Goal: Task Accomplishment & Management: Use online tool/utility

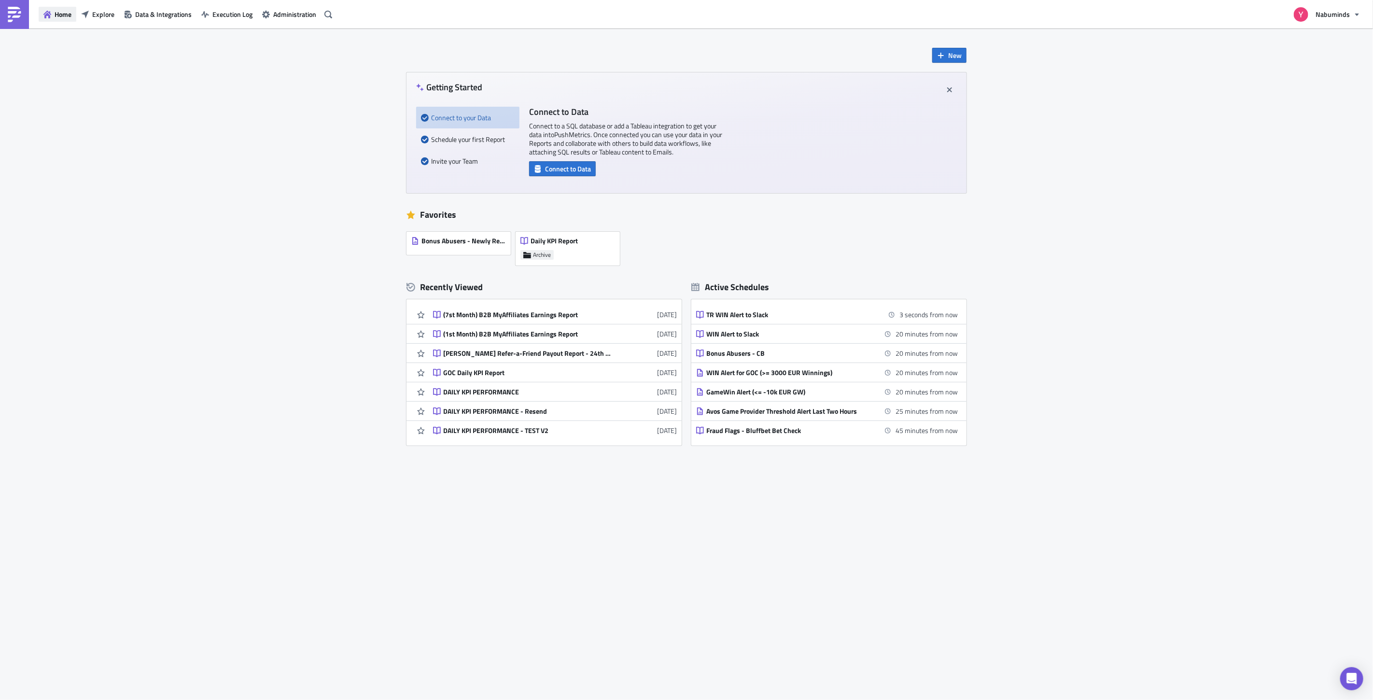
click at [63, 14] on span "Home" at bounding box center [63, 14] width 17 height 10
click at [951, 54] on span "New" at bounding box center [955, 55] width 14 height 10
click at [964, 80] on div "Report" at bounding box center [981, 80] width 64 height 10
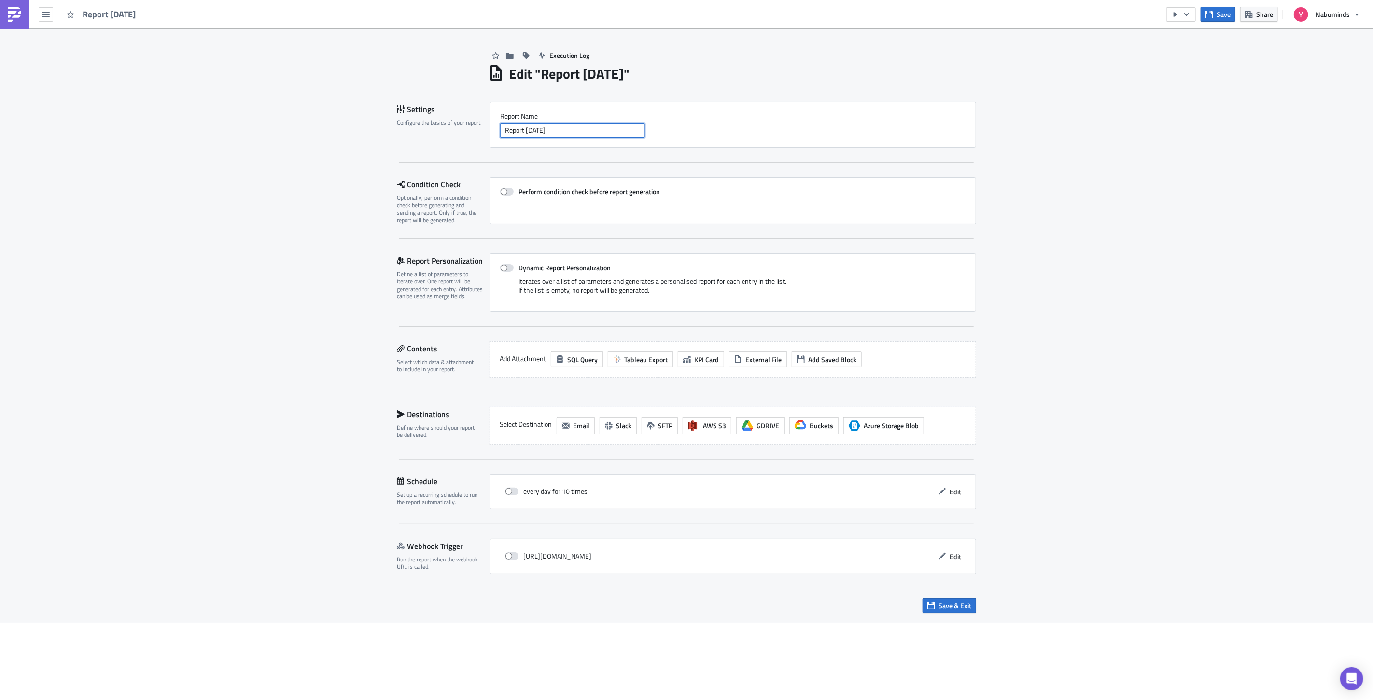
click at [595, 131] on input "Report [DATE]" at bounding box center [572, 130] width 145 height 14
type input "MTD Commercial Send OUT"
click at [507, 194] on span at bounding box center [507, 192] width 14 height 8
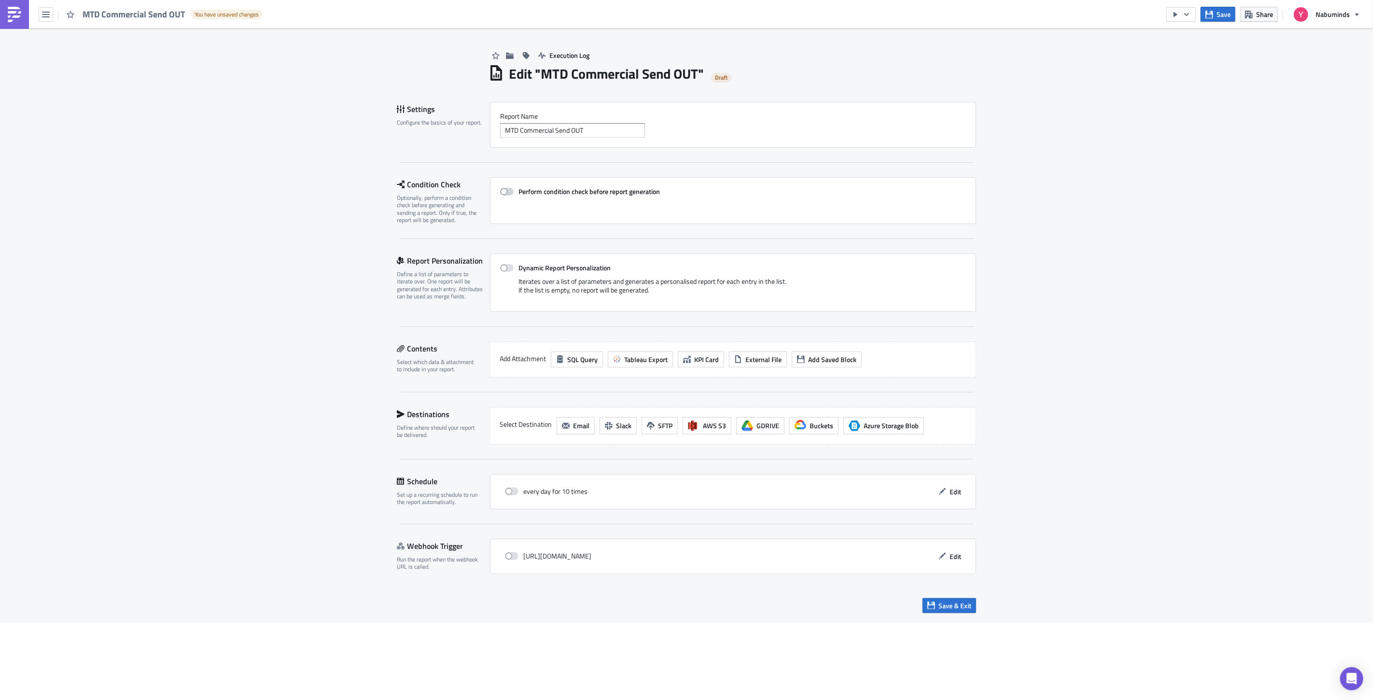
click at [507, 194] on input "Perform condition check before report generation" at bounding box center [505, 192] width 6 height 6
checkbox input "true"
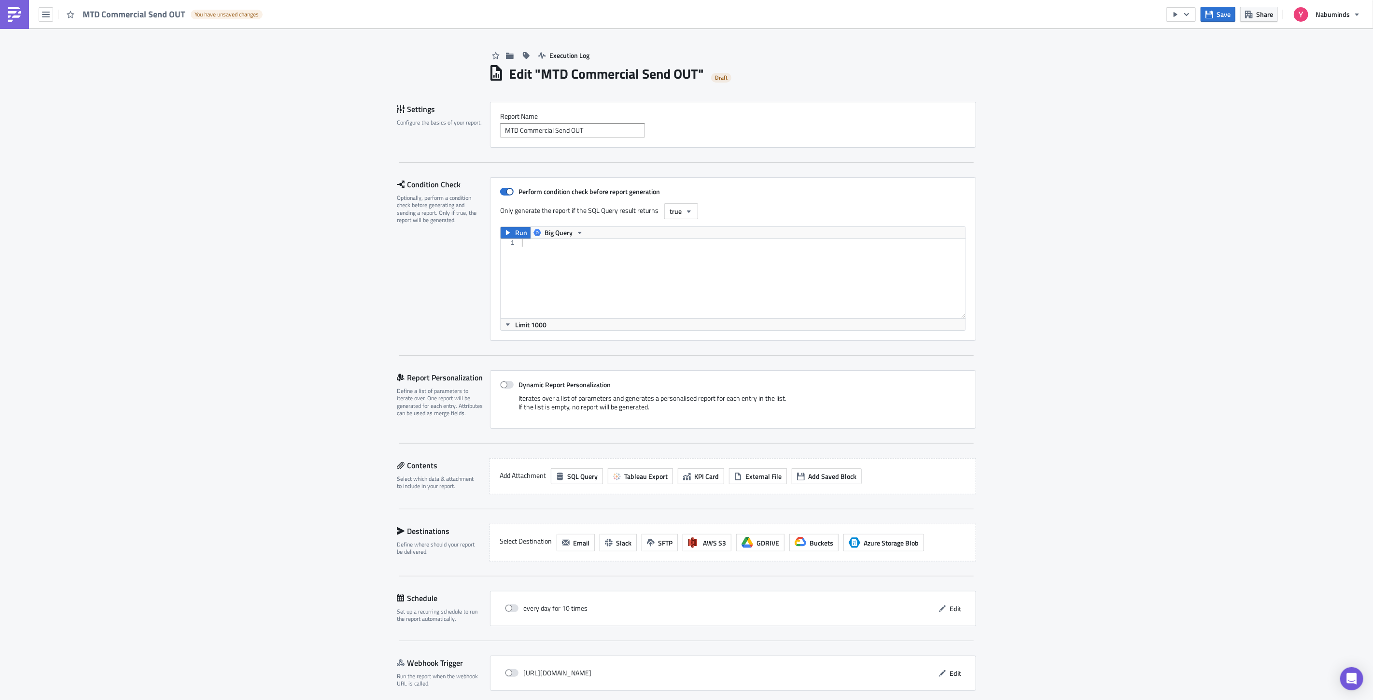
click at [620, 259] on div at bounding box center [743, 286] width 446 height 95
click at [500, 194] on span at bounding box center [507, 192] width 14 height 8
click at [502, 194] on input "Perform condition check before report generation" at bounding box center [505, 192] width 6 height 6
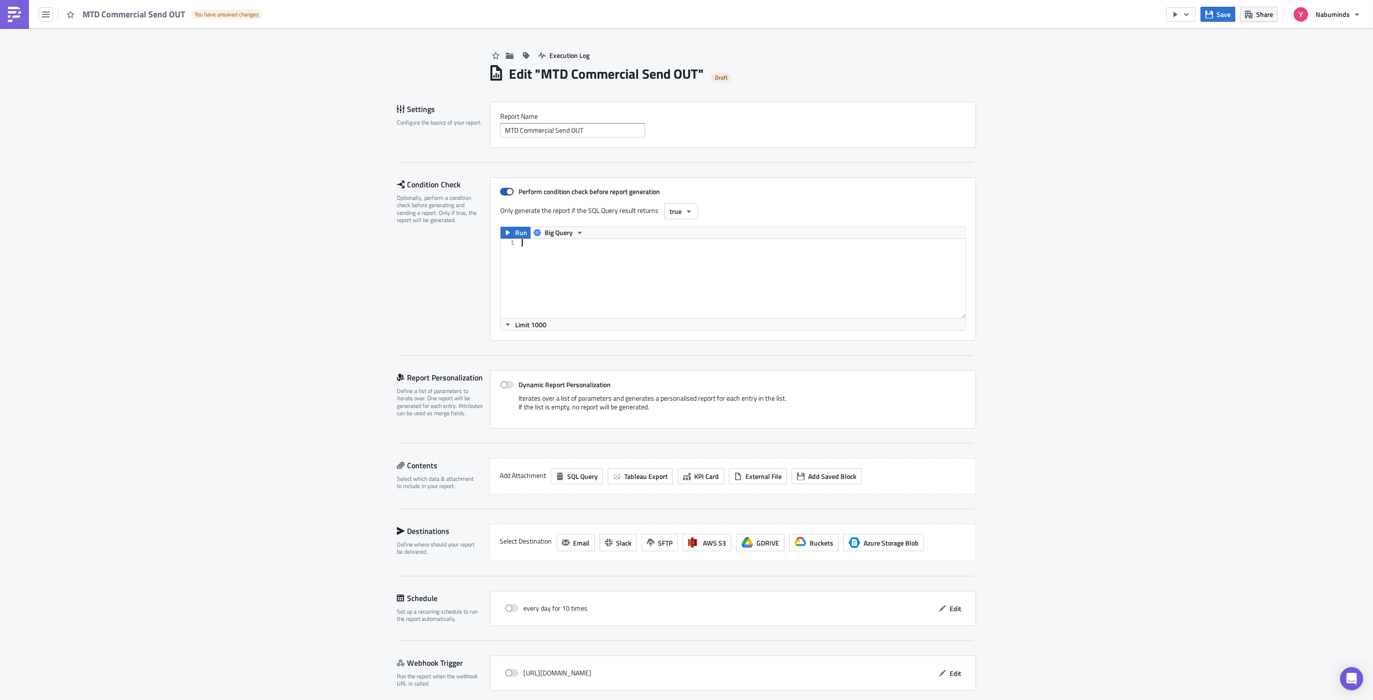
checkbox input "false"
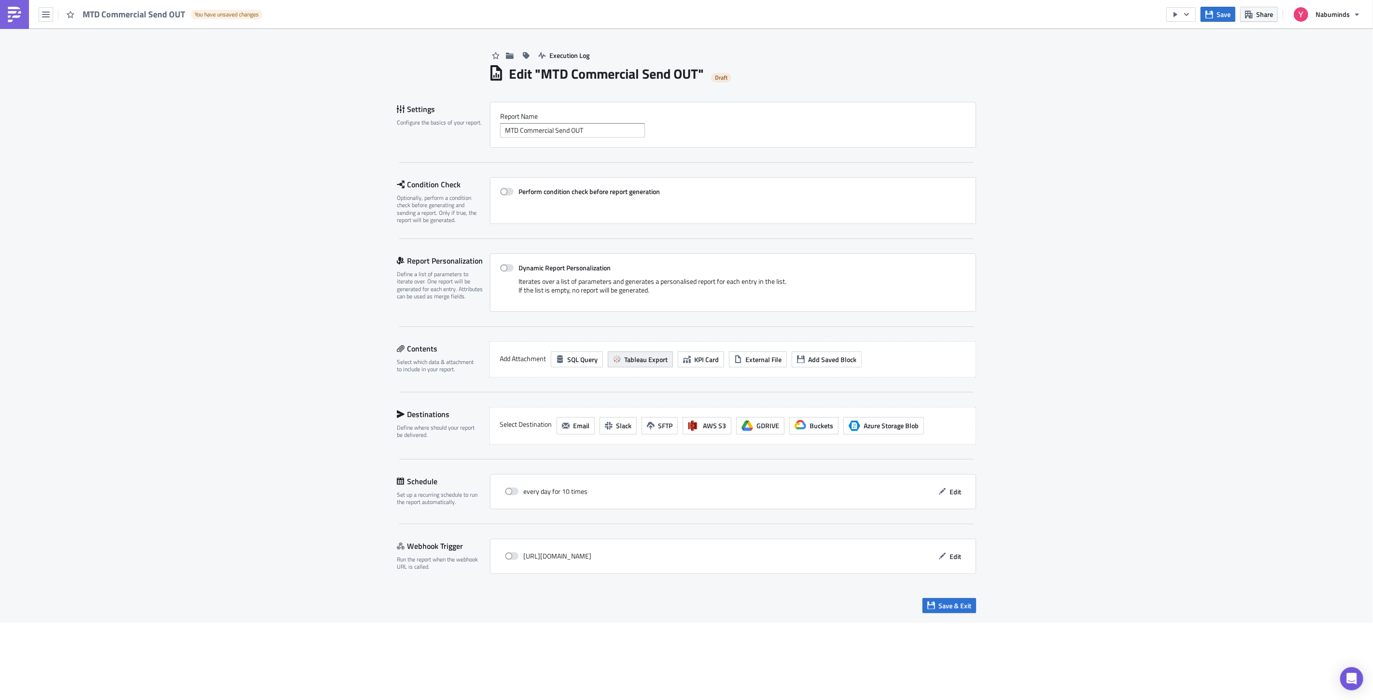
click at [615, 358] on icon "button" at bounding box center [617, 359] width 8 height 8
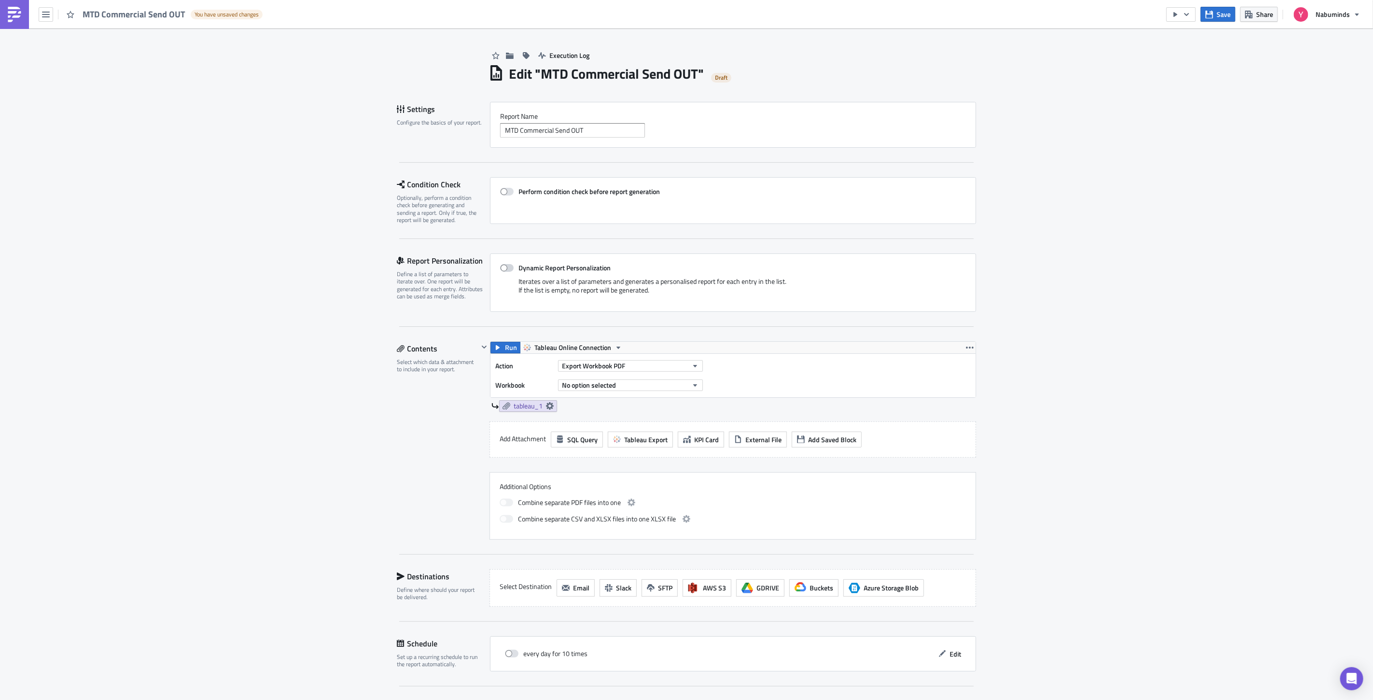
click at [500, 265] on span at bounding box center [507, 268] width 14 height 8
click at [502, 265] on input "Dynamic Report Personalization" at bounding box center [505, 268] width 6 height 6
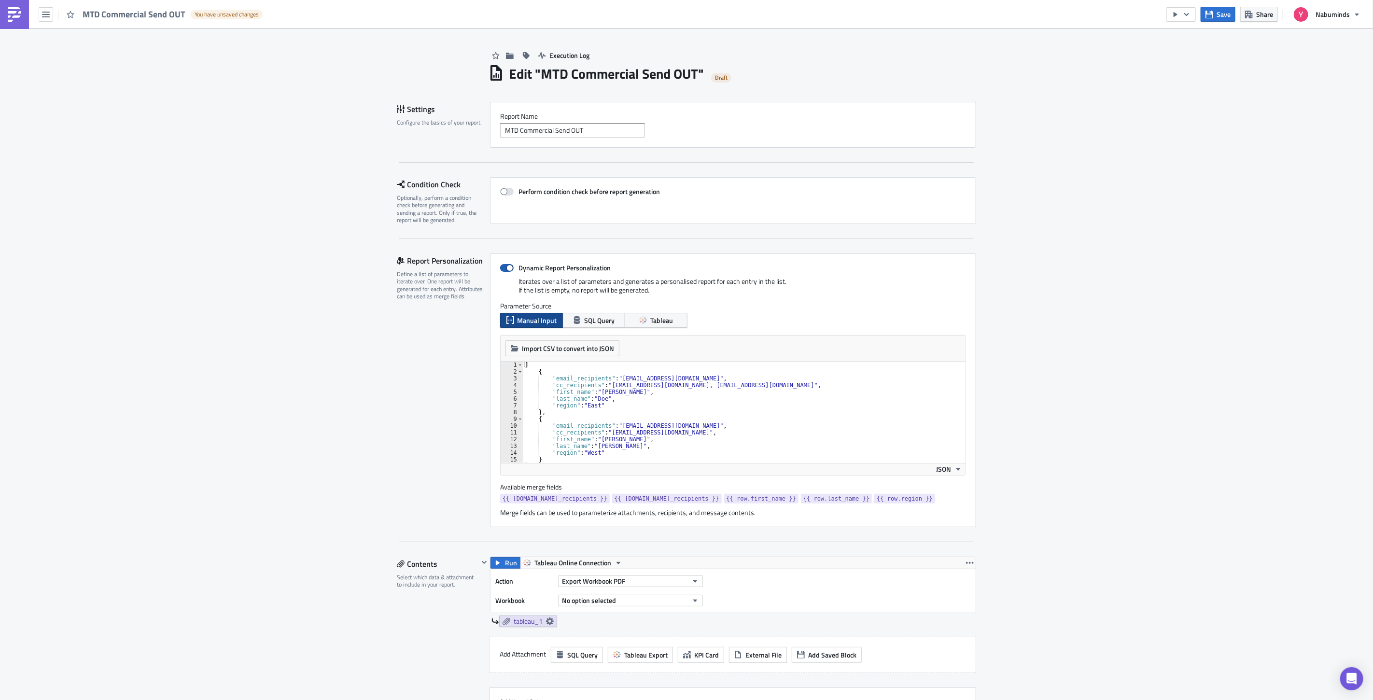
click at [500, 265] on span at bounding box center [507, 268] width 14 height 8
click at [502, 265] on input "Dynamic Report Personalization" at bounding box center [505, 268] width 6 height 6
checkbox input "false"
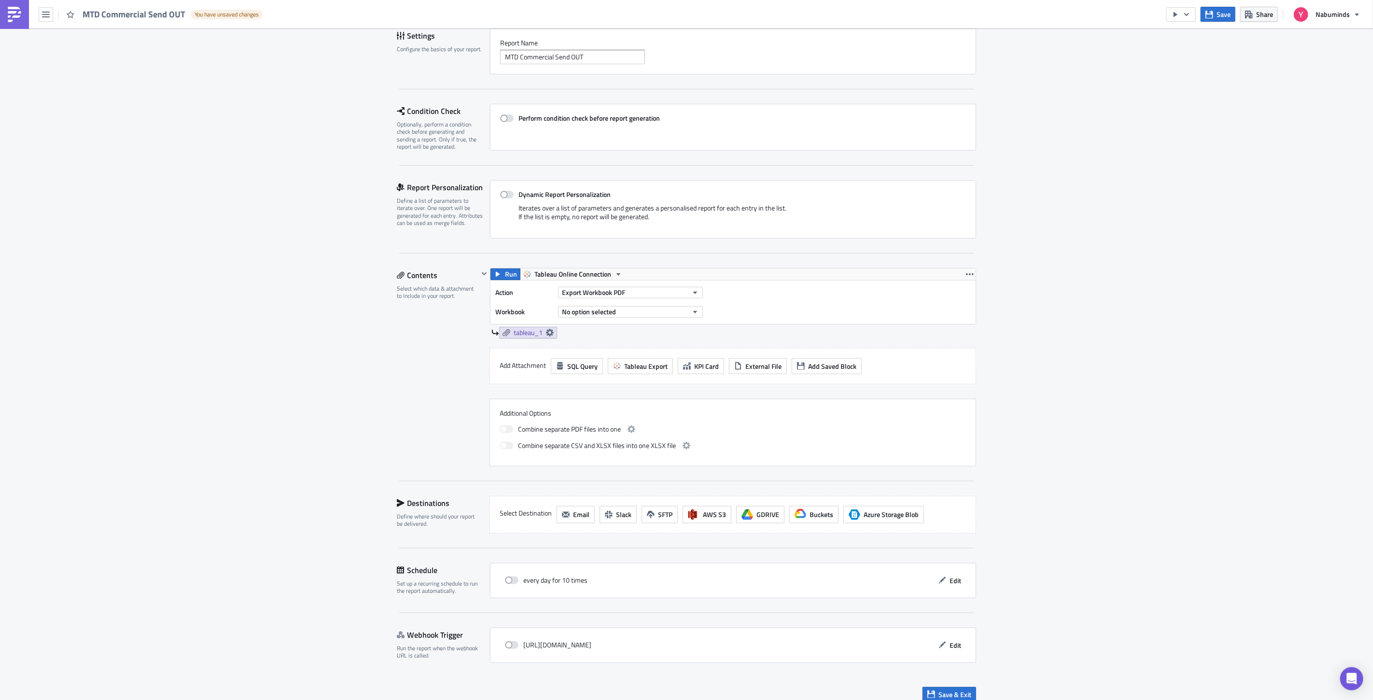
scroll to position [84, 0]
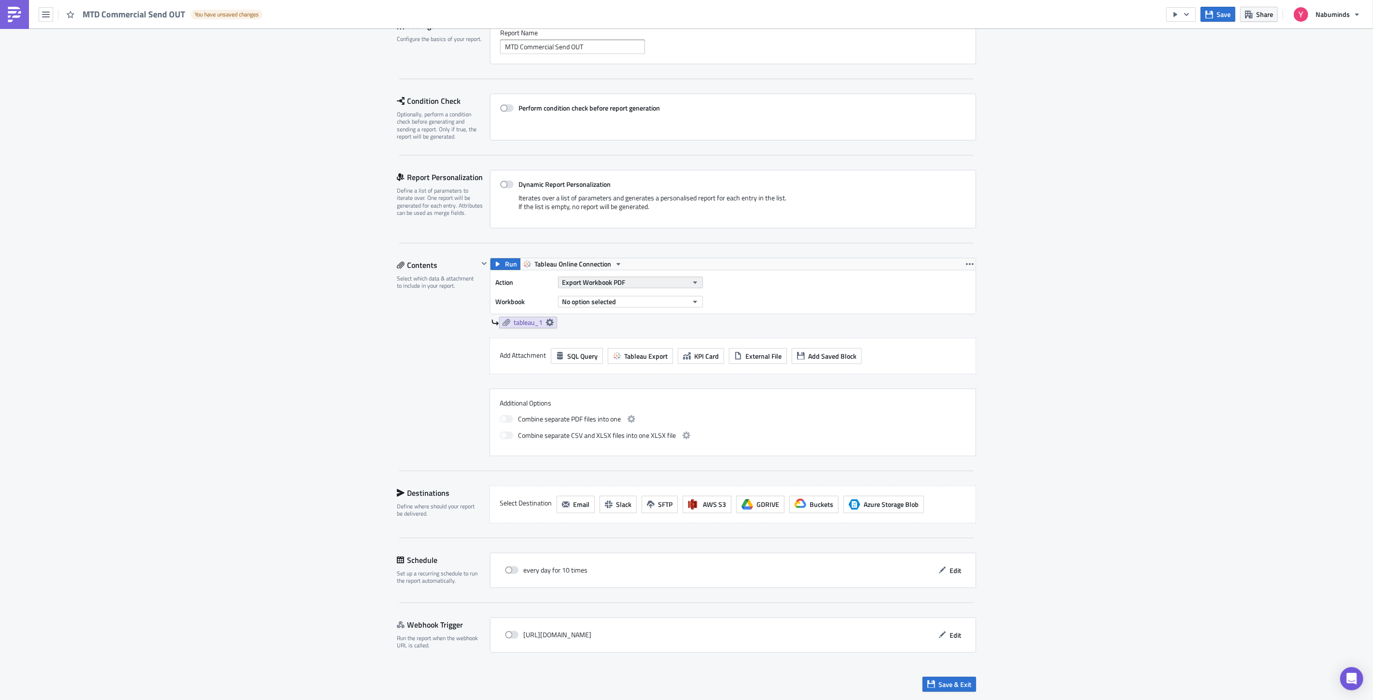
click at [609, 283] on span "Export Workbook PDF" at bounding box center [593, 282] width 63 height 10
click at [598, 329] on div "Export View PDF" at bounding box center [601, 331] width 83 height 10
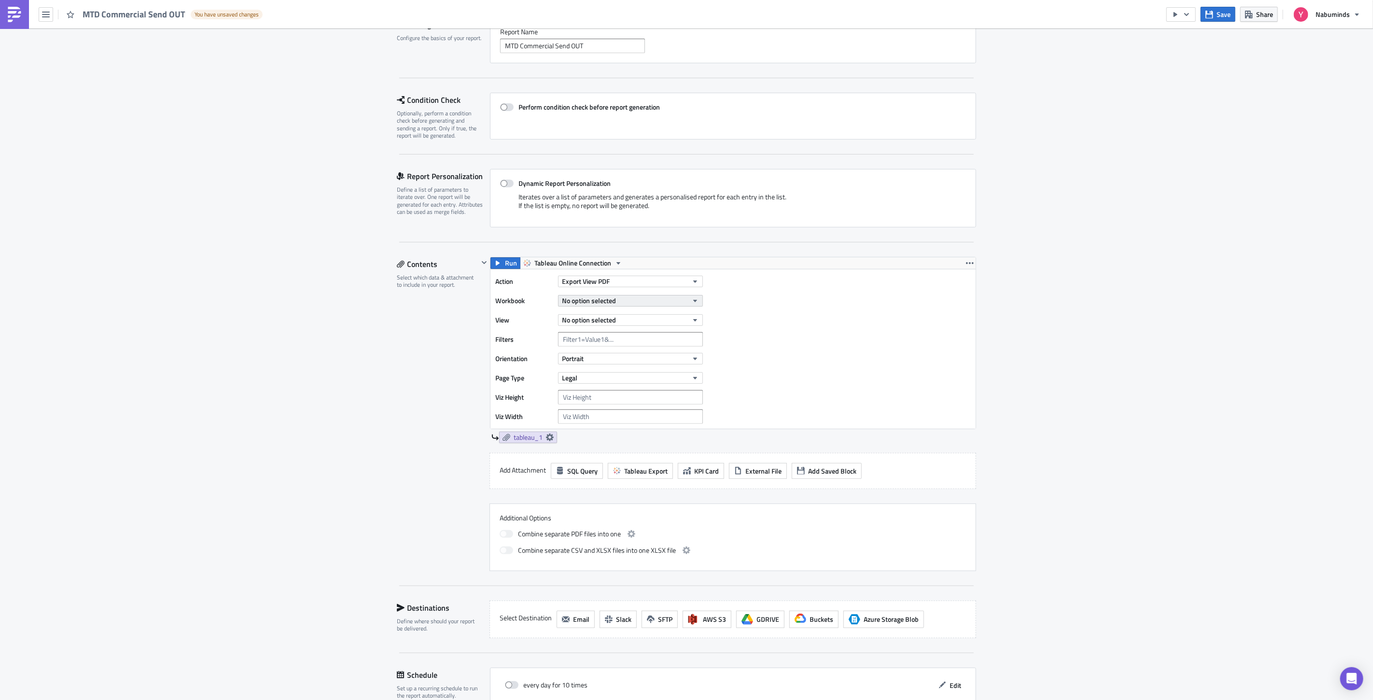
click at [595, 300] on span "No option selected" at bounding box center [589, 300] width 54 height 10
click at [605, 312] on input "yuri -comm" at bounding box center [603, 316] width 92 height 14
type input "y"
type input "T"
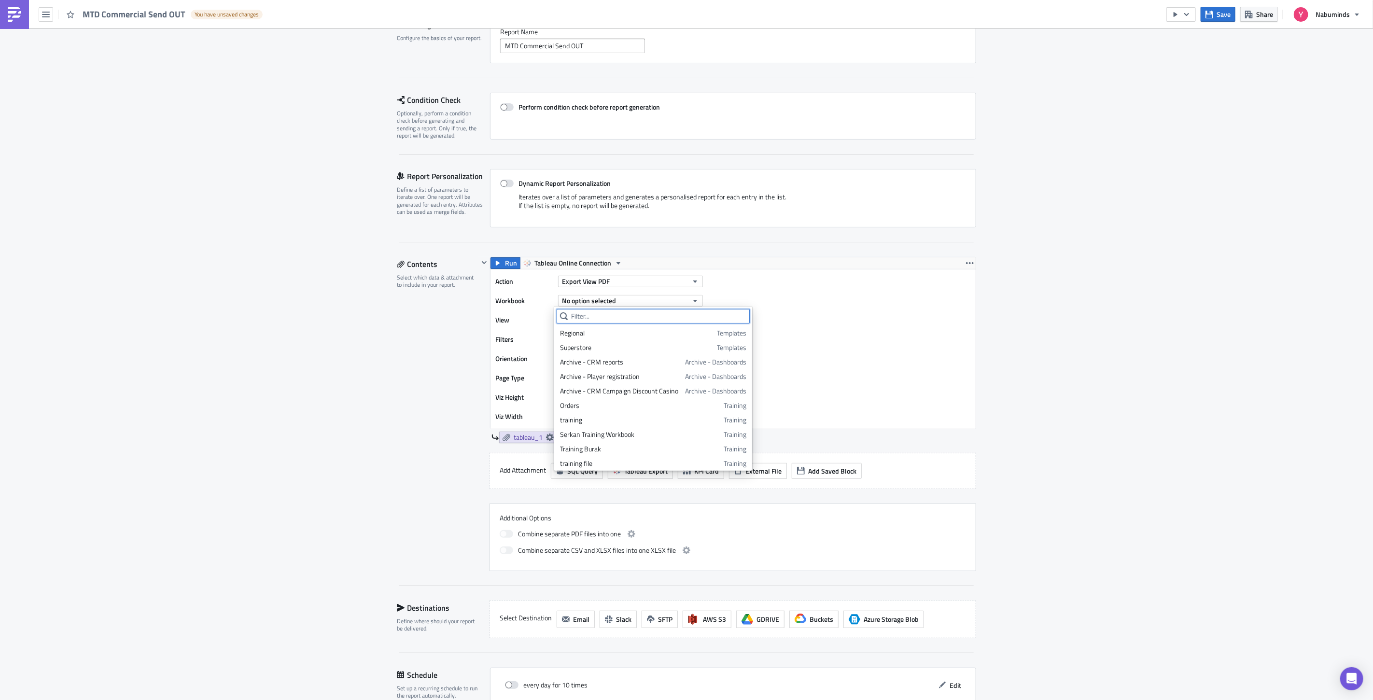
click at [592, 316] on input "text" at bounding box center [653, 316] width 193 height 14
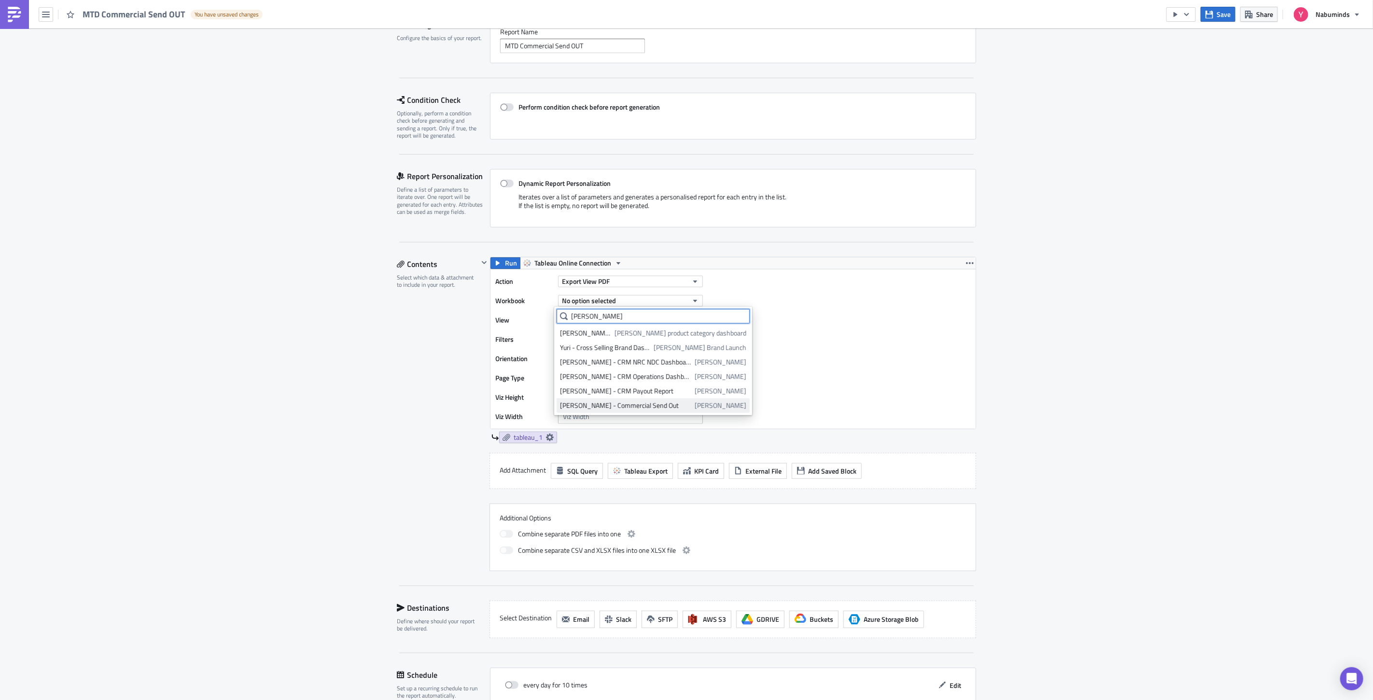
type input "[PERSON_NAME]"
click at [615, 407] on div "[PERSON_NAME] - Commercial Send Out" at bounding box center [625, 406] width 131 height 10
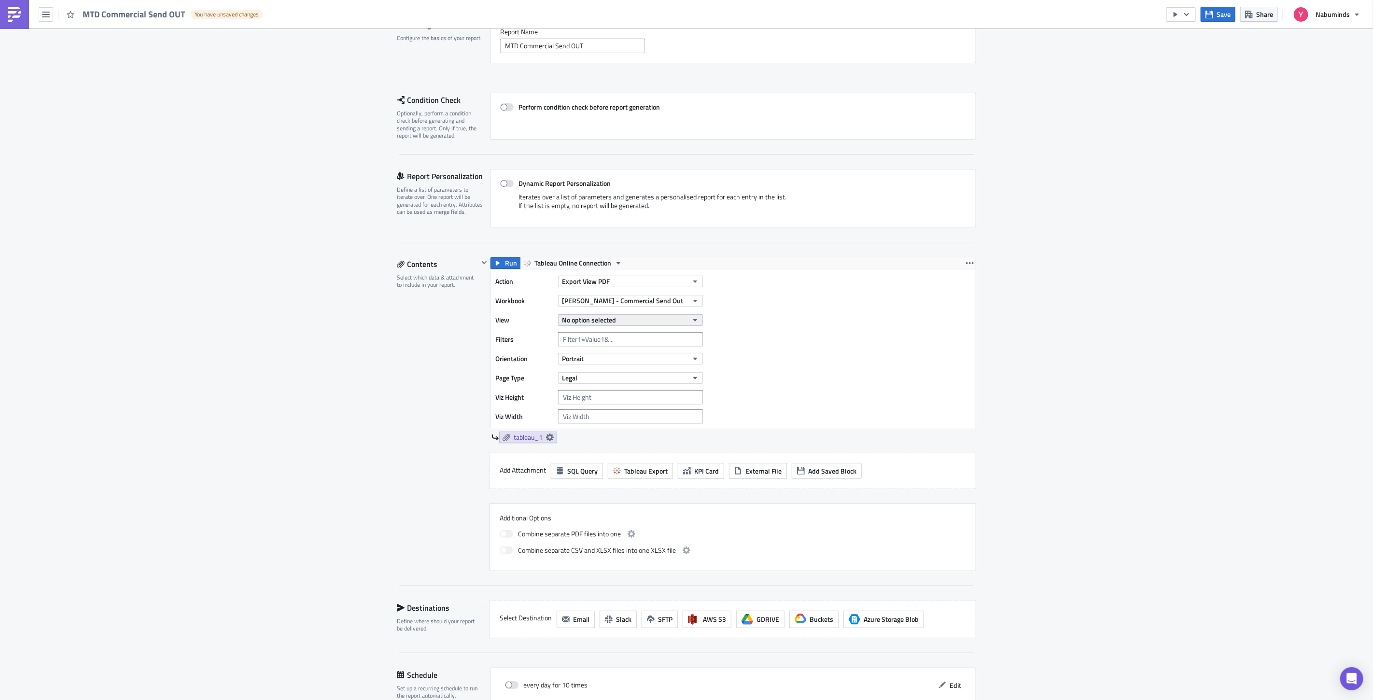
click at [610, 320] on span "No option selected" at bounding box center [589, 320] width 54 height 10
click at [614, 354] on div "Overall Gaming Performance" at bounding box center [609, 353] width 98 height 10
click at [597, 278] on span "Export View PDF" at bounding box center [586, 281] width 48 height 10
click at [592, 295] on div "Export Workbook PDF" at bounding box center [601, 297] width 83 height 10
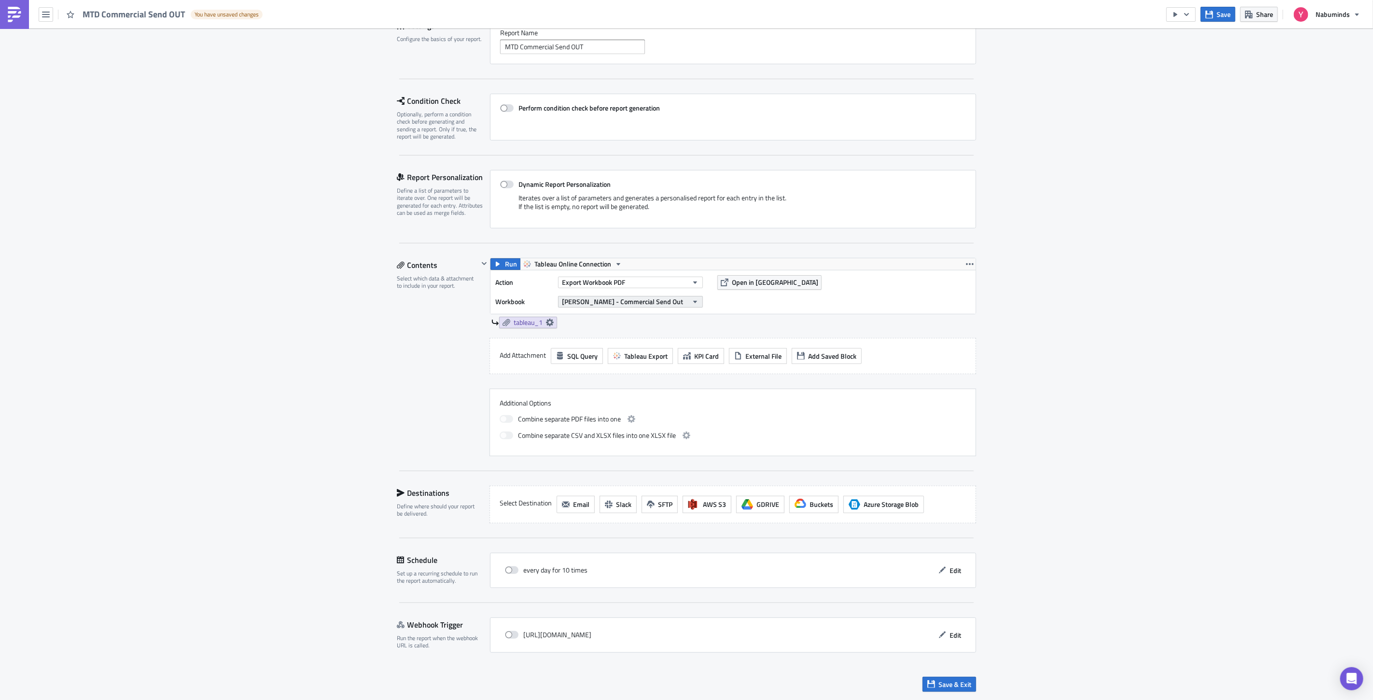
click at [638, 302] on button "[PERSON_NAME] - Commercial Send Out" at bounding box center [630, 302] width 145 height 12
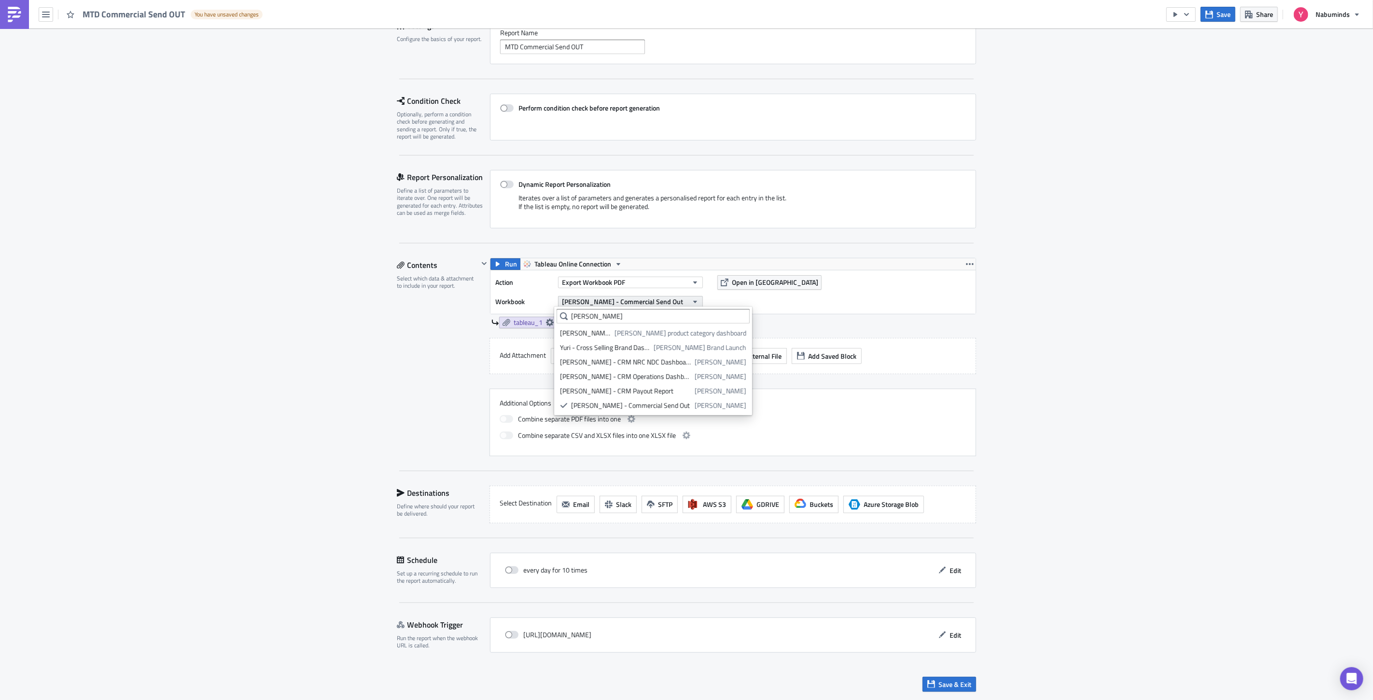
click at [638, 302] on button "[PERSON_NAME] - Commercial Send Out" at bounding box center [630, 302] width 145 height 12
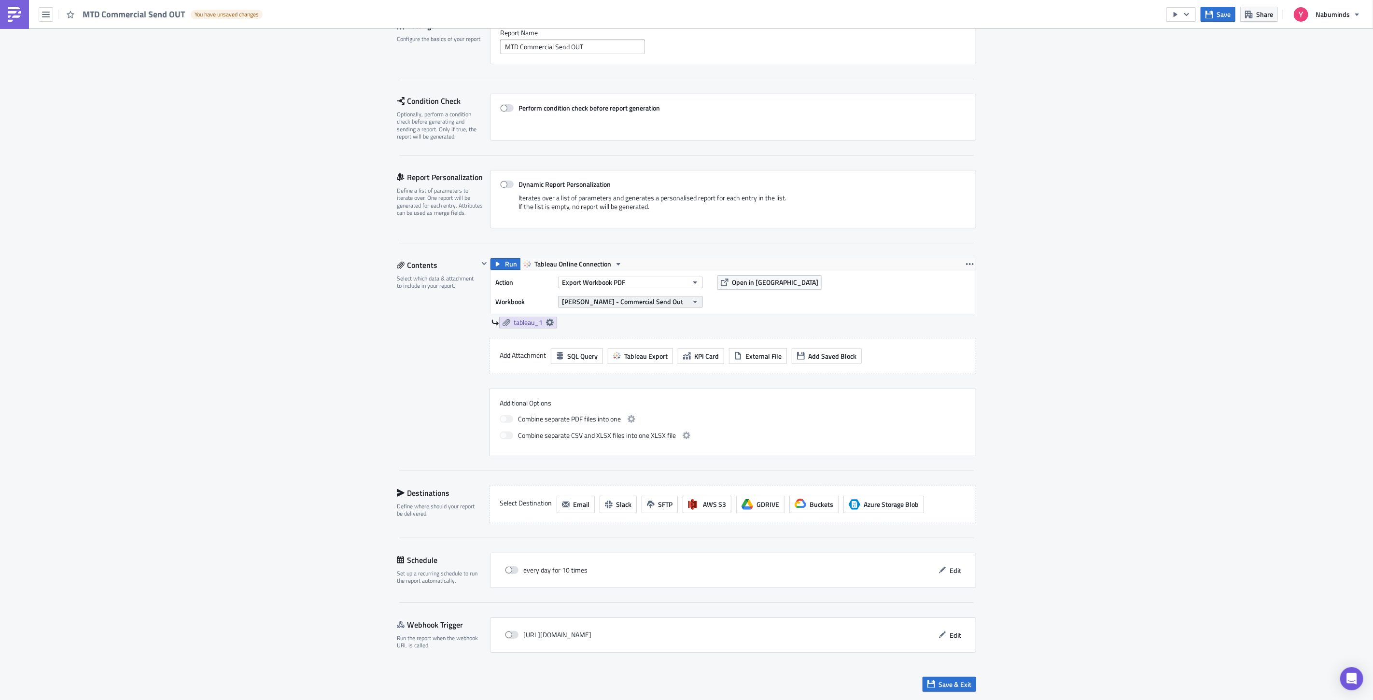
click at [636, 301] on span "[PERSON_NAME] - Commercial Send Out" at bounding box center [622, 301] width 121 height 10
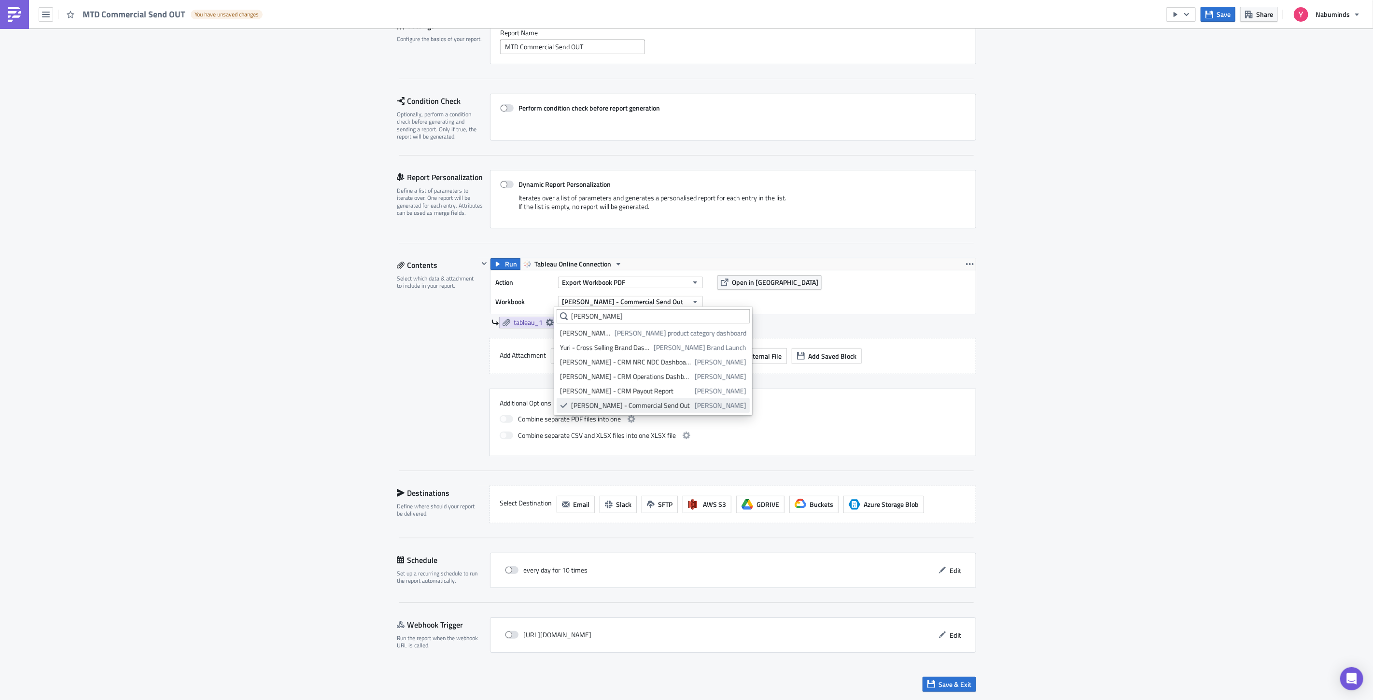
click at [634, 403] on div "[PERSON_NAME] - Commercial Send Out" at bounding box center [631, 406] width 120 height 10
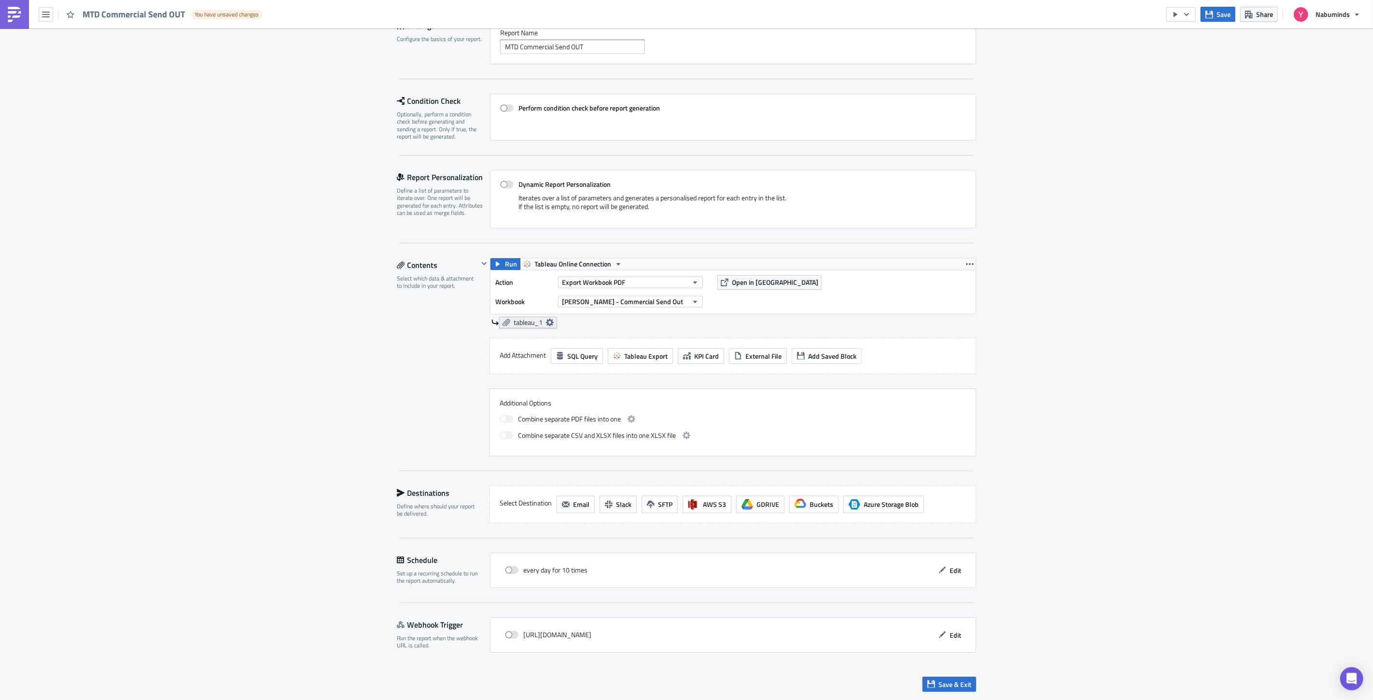
click at [547, 321] on icon at bounding box center [550, 323] width 8 height 8
click at [505, 374] on input "text" at bounding box center [490, 377] width 97 height 14
type input "MTD Commercial Send Out"
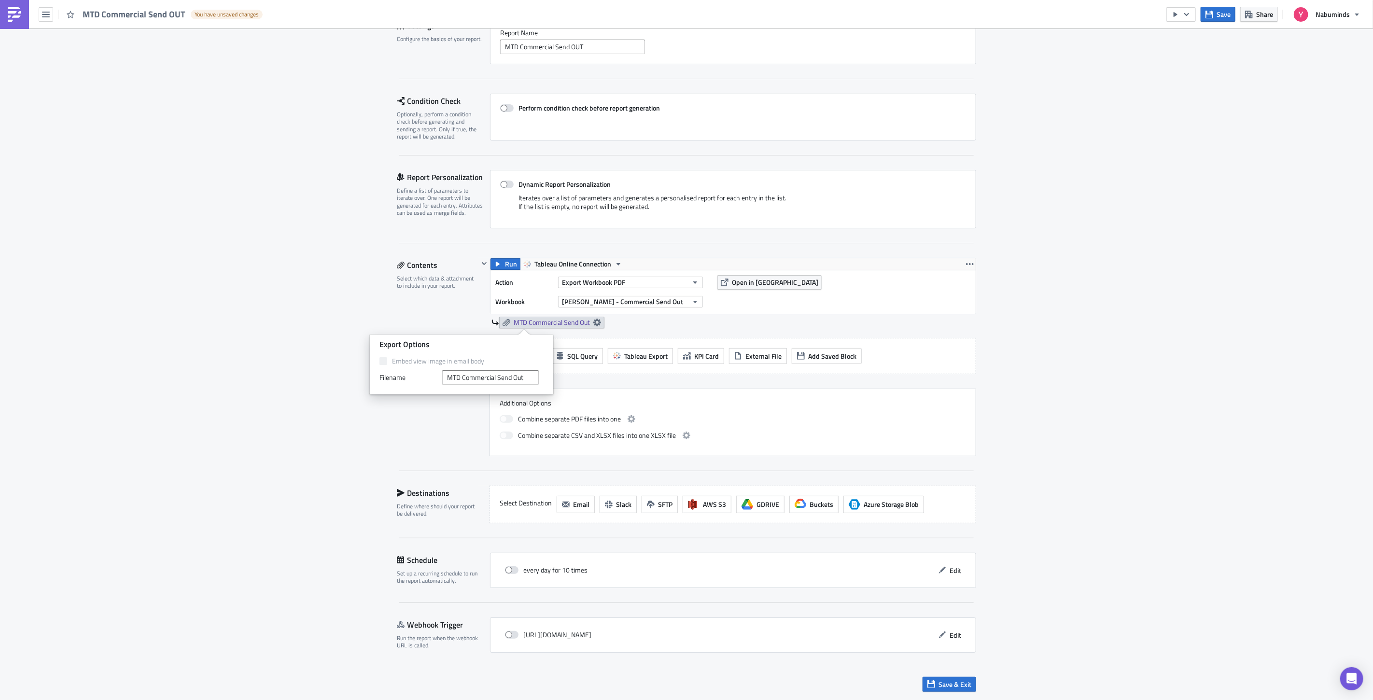
click at [1181, 351] on div "Execution Log Edit " MTD Commercial Send OUT " Draft Settings Configure the bas…" at bounding box center [686, 323] width 1373 height 756
click at [604, 265] on span "Tableau Online Connection" at bounding box center [572, 264] width 77 height 12
click at [735, 277] on span "Open in [GEOGRAPHIC_DATA]" at bounding box center [775, 282] width 86 height 10
click at [642, 301] on button "[PERSON_NAME] - Commercial Send Out" at bounding box center [630, 302] width 145 height 12
click at [693, 282] on icon "button" at bounding box center [695, 282] width 4 height 2
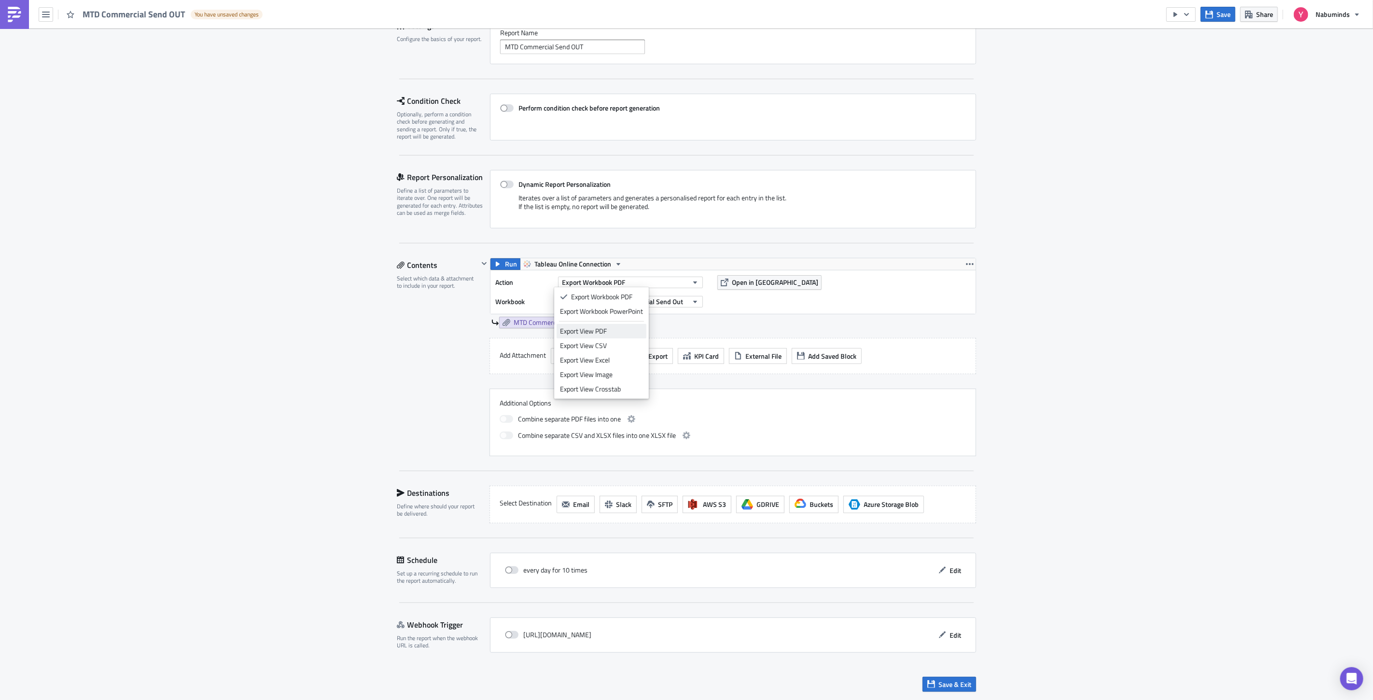
click at [615, 330] on div "Export View PDF" at bounding box center [601, 331] width 83 height 10
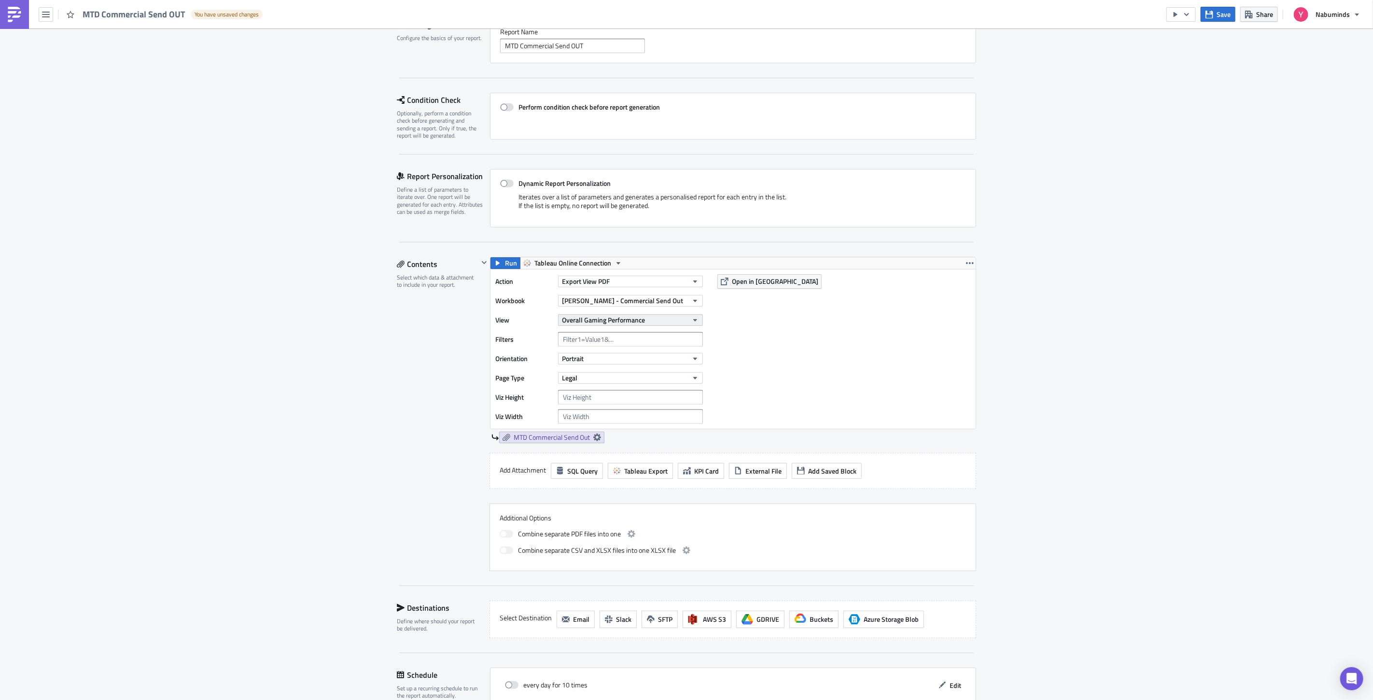
click at [599, 318] on span "Overall Gaming Performance" at bounding box center [603, 320] width 83 height 10
click at [590, 336] on input "text" at bounding box center [630, 339] width 145 height 14
type input "r"
type input "M"
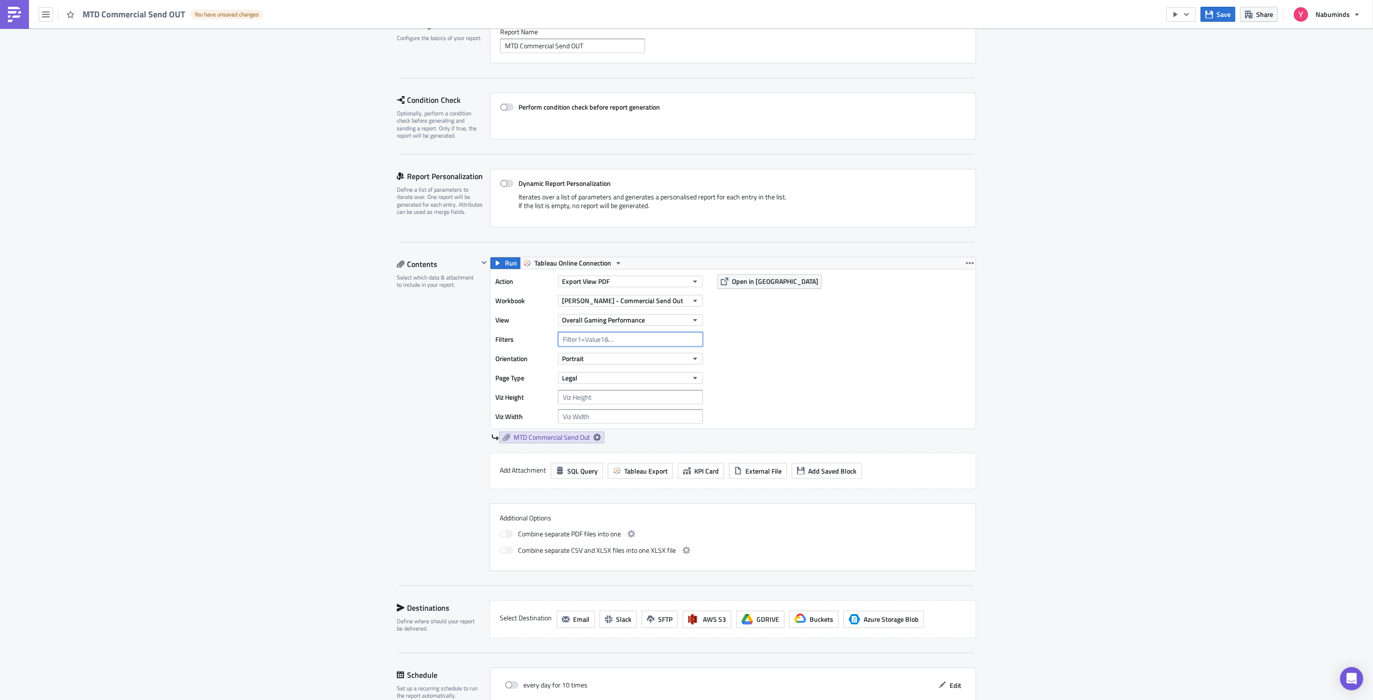
type input "@"
type input "#"
click at [625, 337] on input "Reporting period" at bounding box center [630, 339] width 145 height 14
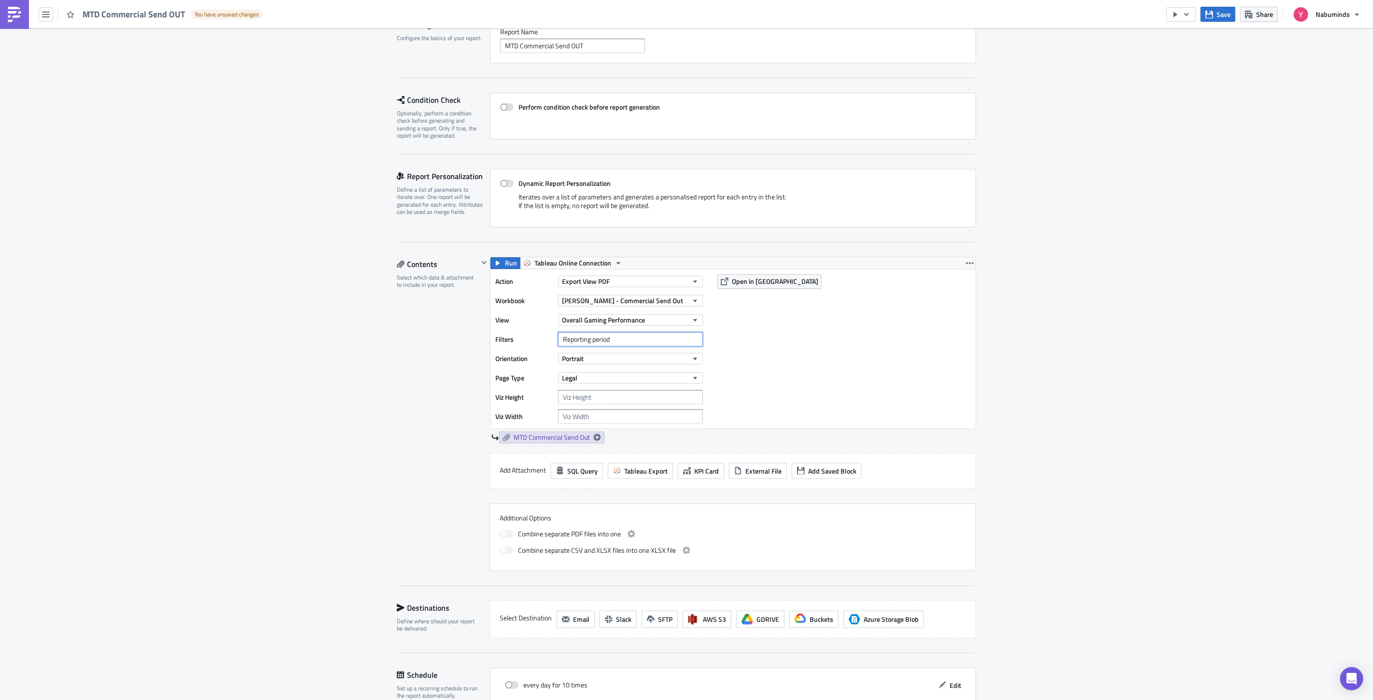
paste input "P"
type input "Reporting Period = 0"
click at [625, 355] on button "Portrait" at bounding box center [630, 359] width 145 height 12
click at [817, 363] on div "Action Export View PDF Workbook [PERSON_NAME] - Commercial Send Out View Overal…" at bounding box center [732, 348] width 485 height 159
click at [629, 377] on button "Legal" at bounding box center [630, 378] width 145 height 12
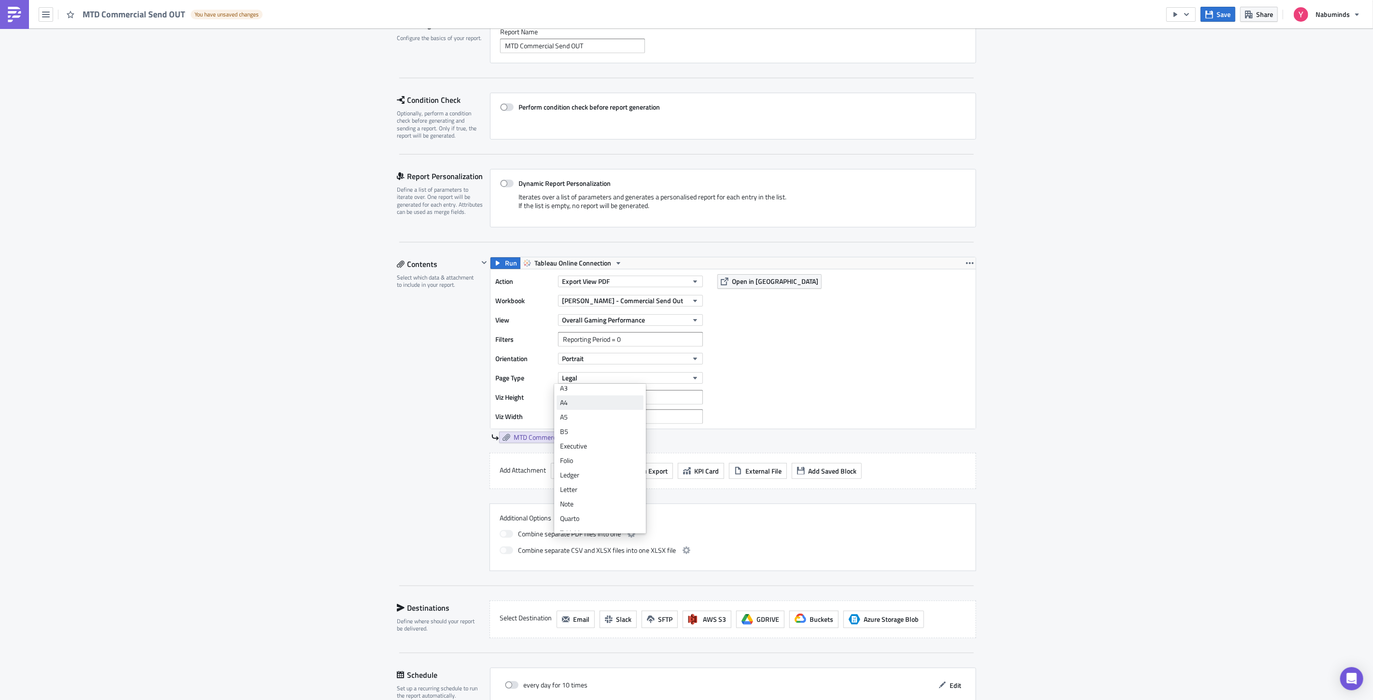
scroll to position [29, 0]
click at [587, 480] on div "Letter" at bounding box center [600, 480] width 80 height 10
click at [601, 398] on input "number" at bounding box center [630, 397] width 145 height 14
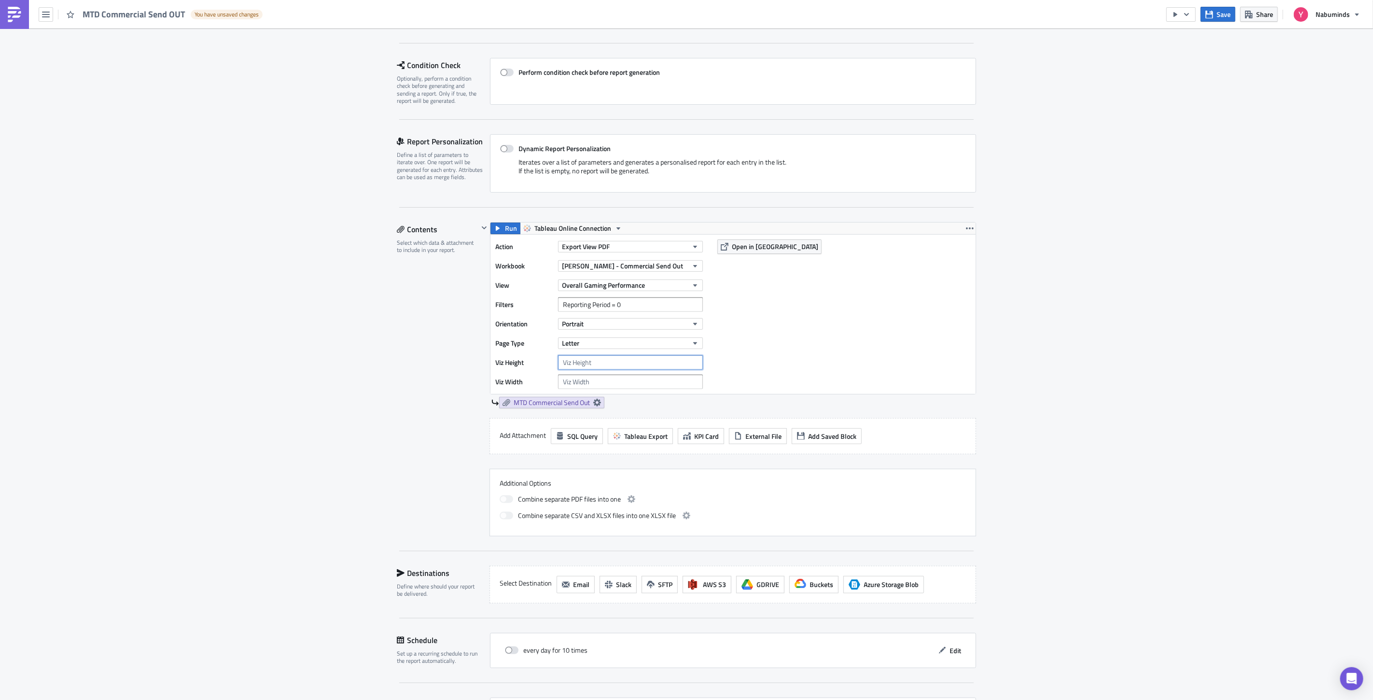
scroll to position [138, 0]
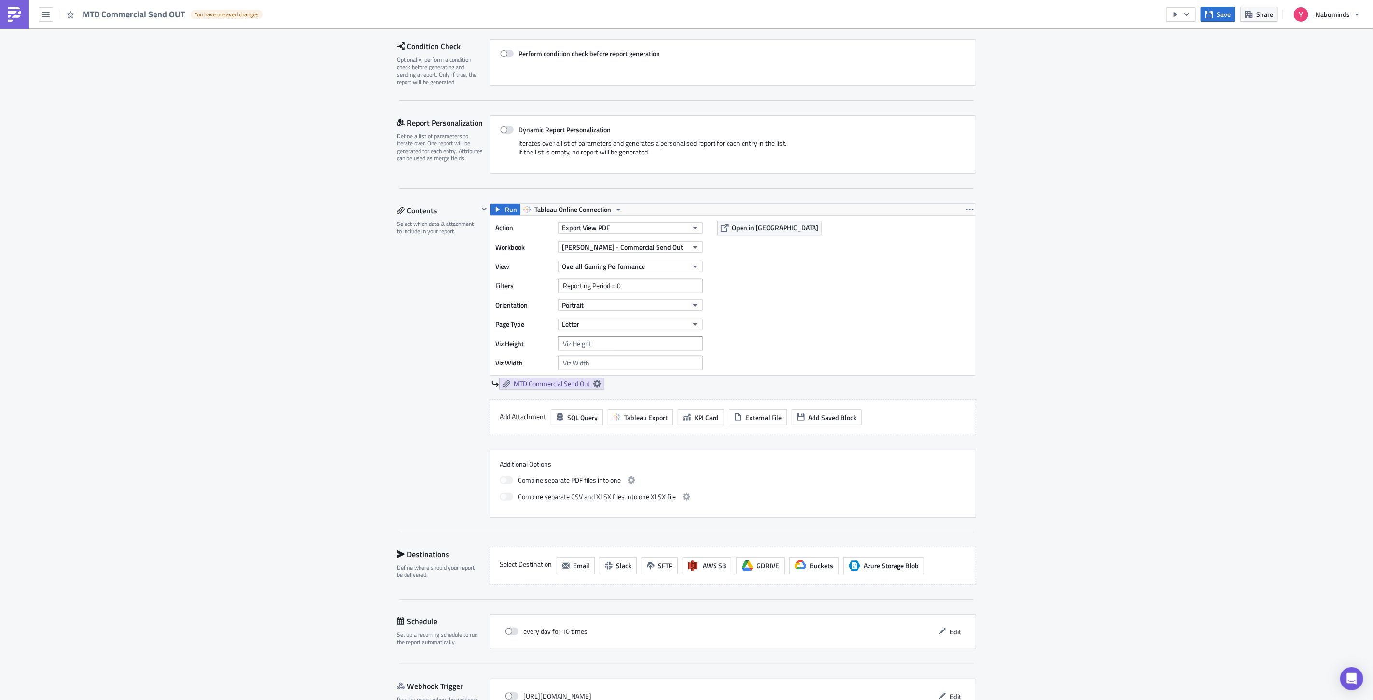
click at [433, 411] on div "Contents Select which data & attachment to include in your report." at bounding box center [438, 360] width 82 height 314
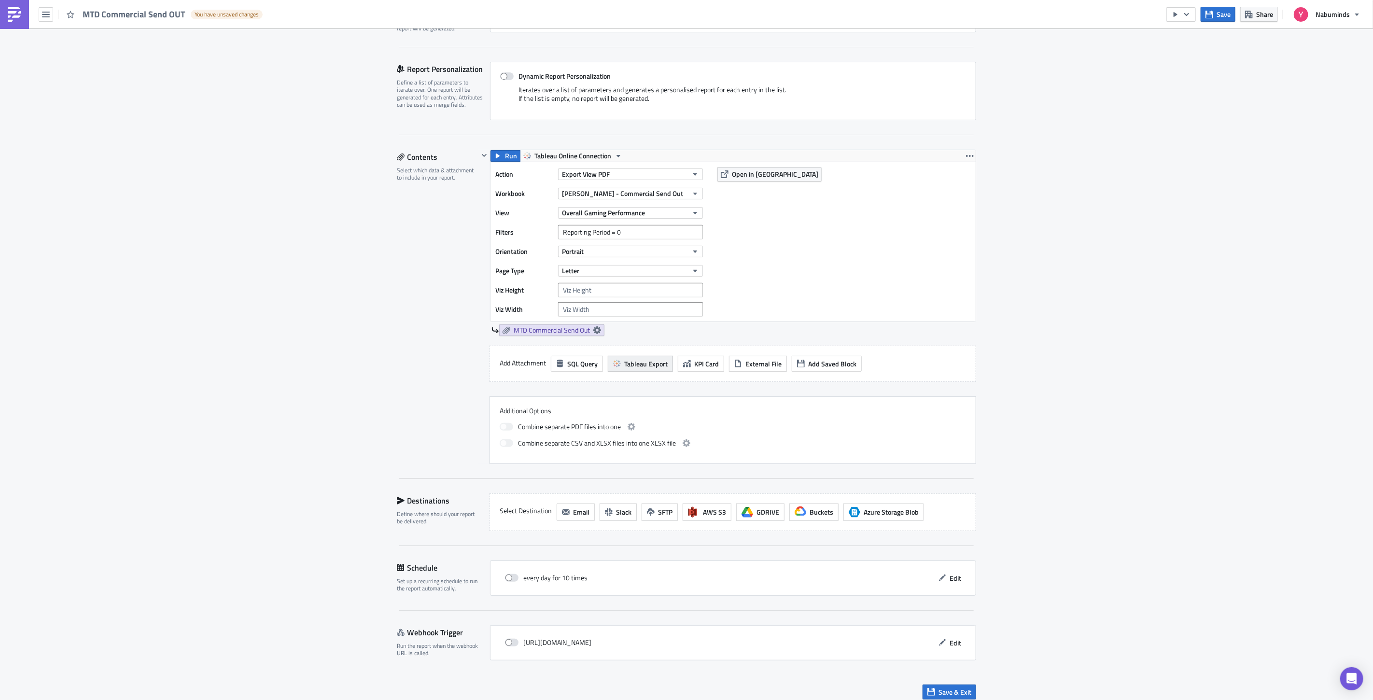
click at [633, 364] on span "Tableau Export" at bounding box center [645, 364] width 43 height 10
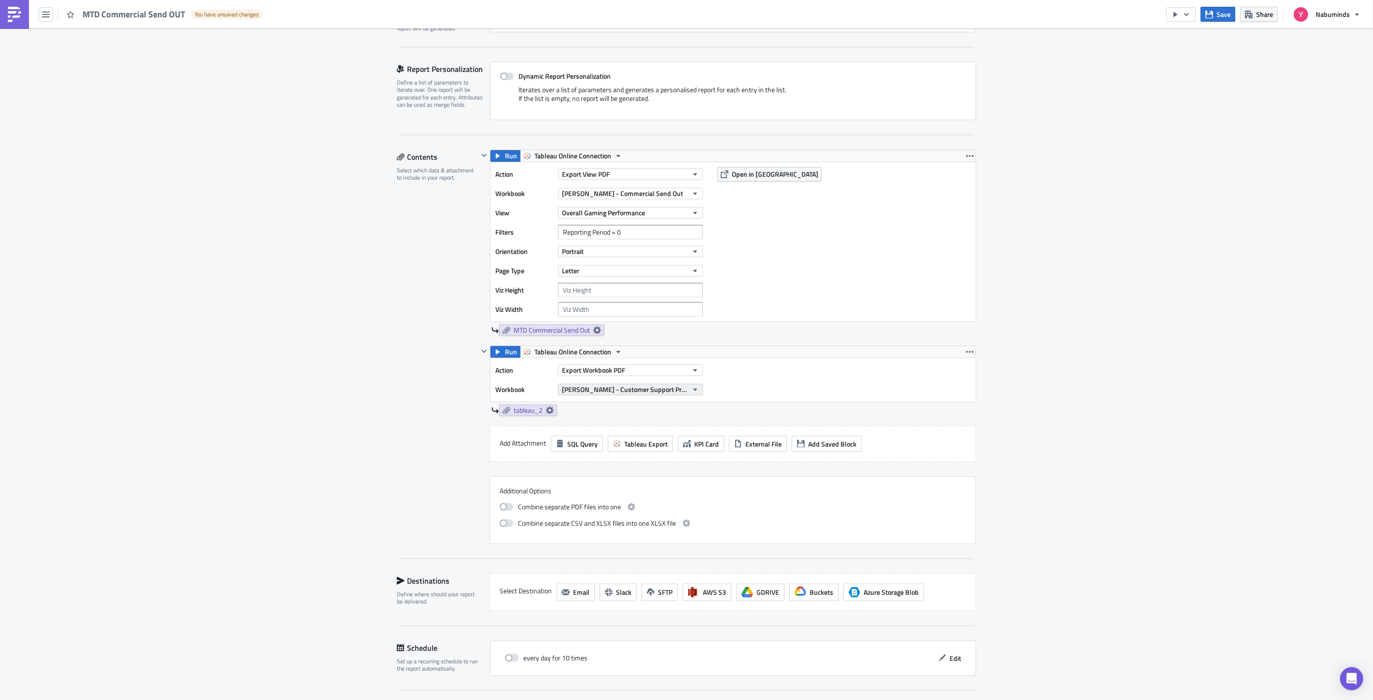
click at [603, 391] on span "[PERSON_NAME] - Customer Support Product Category Dashboard 2" at bounding box center [625, 389] width 126 height 10
click at [576, 406] on input "[PERSON_NAME] - Comme" at bounding box center [603, 405] width 92 height 14
click at [597, 403] on input "[PERSON_NAME]- Comme" at bounding box center [603, 405] width 92 height 14
click at [584, 407] on input "[PERSON_NAME]- Comme" at bounding box center [603, 405] width 92 height 14
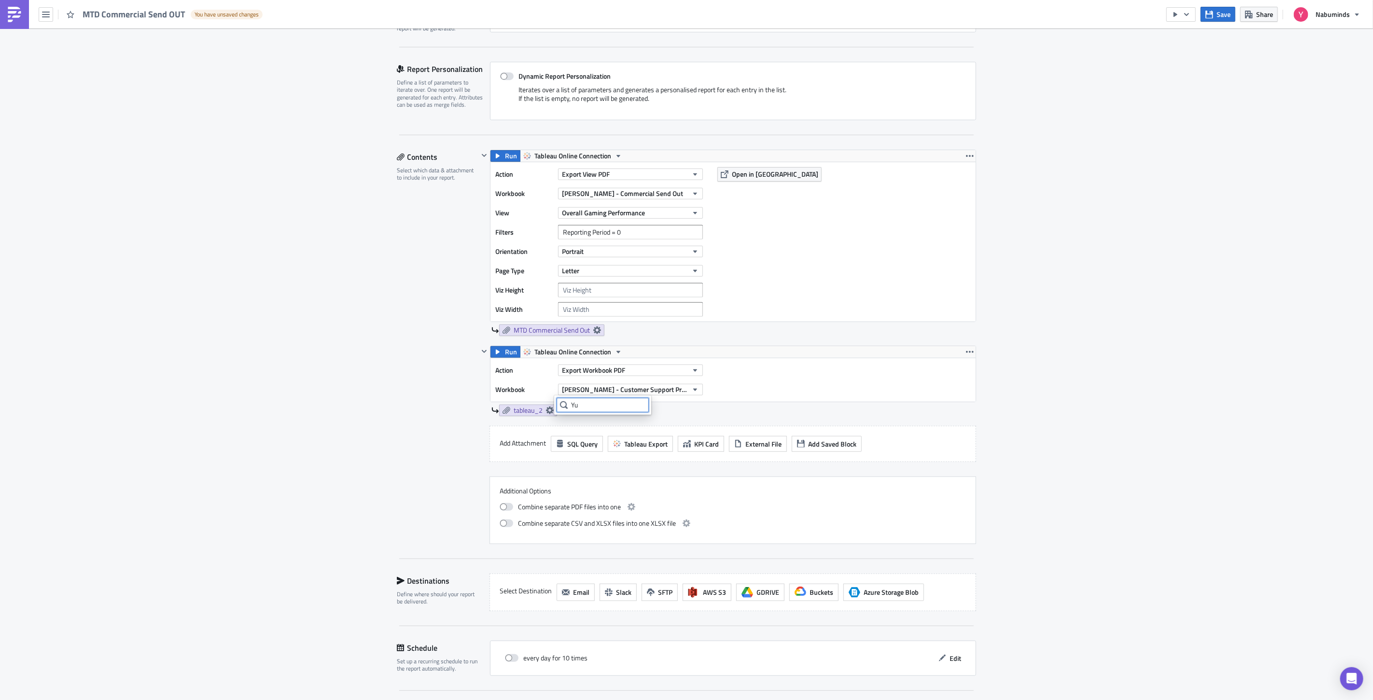
type input "Y"
type input "[PERSON_NAME] -"
click at [598, 389] on span "[PERSON_NAME] - Customer Support Product Category Dashboard 2" at bounding box center [625, 389] width 126 height 10
click at [598, 388] on span "[PERSON_NAME] - Customer Support Product Category Dashboard 2" at bounding box center [625, 389] width 126 height 10
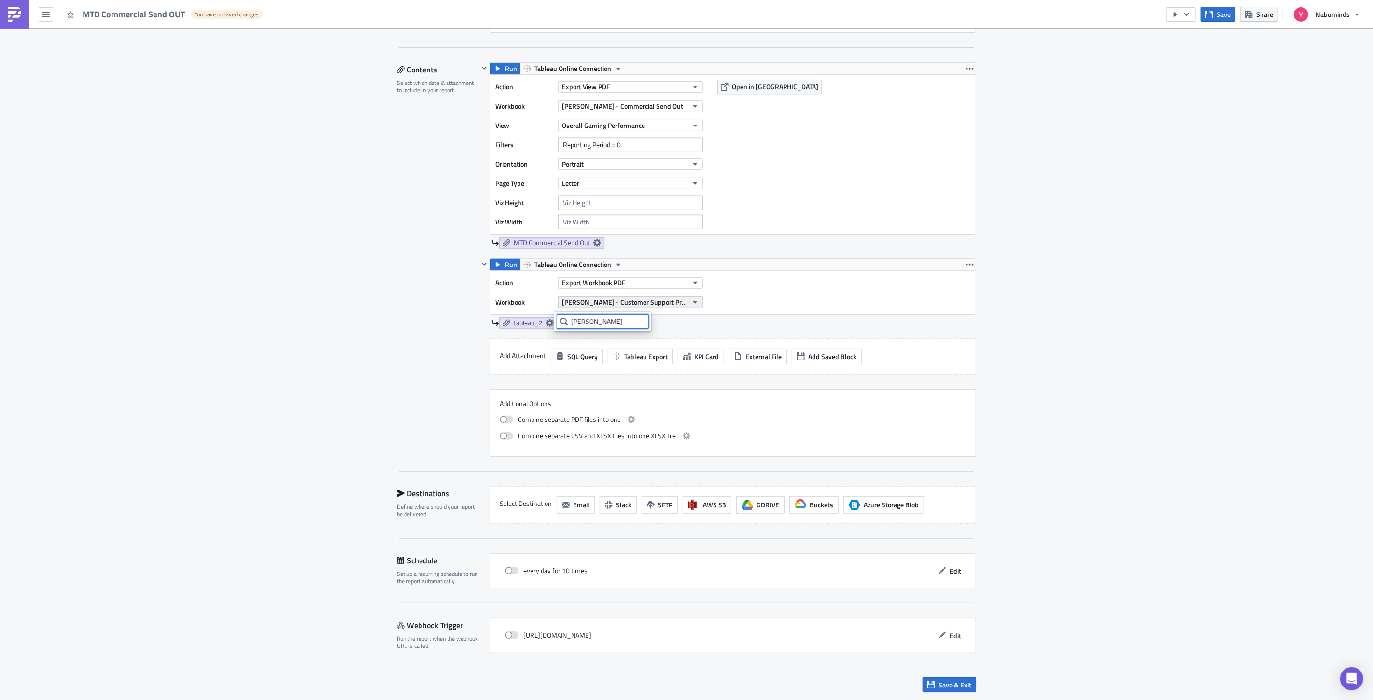
scroll to position [281, 0]
click at [568, 315] on input "[PERSON_NAME] -" at bounding box center [603, 316] width 92 height 14
click at [564, 316] on icon at bounding box center [564, 316] width 8 height 8
click at [582, 316] on input "[PERSON_NAME] -" at bounding box center [603, 316] width 92 height 14
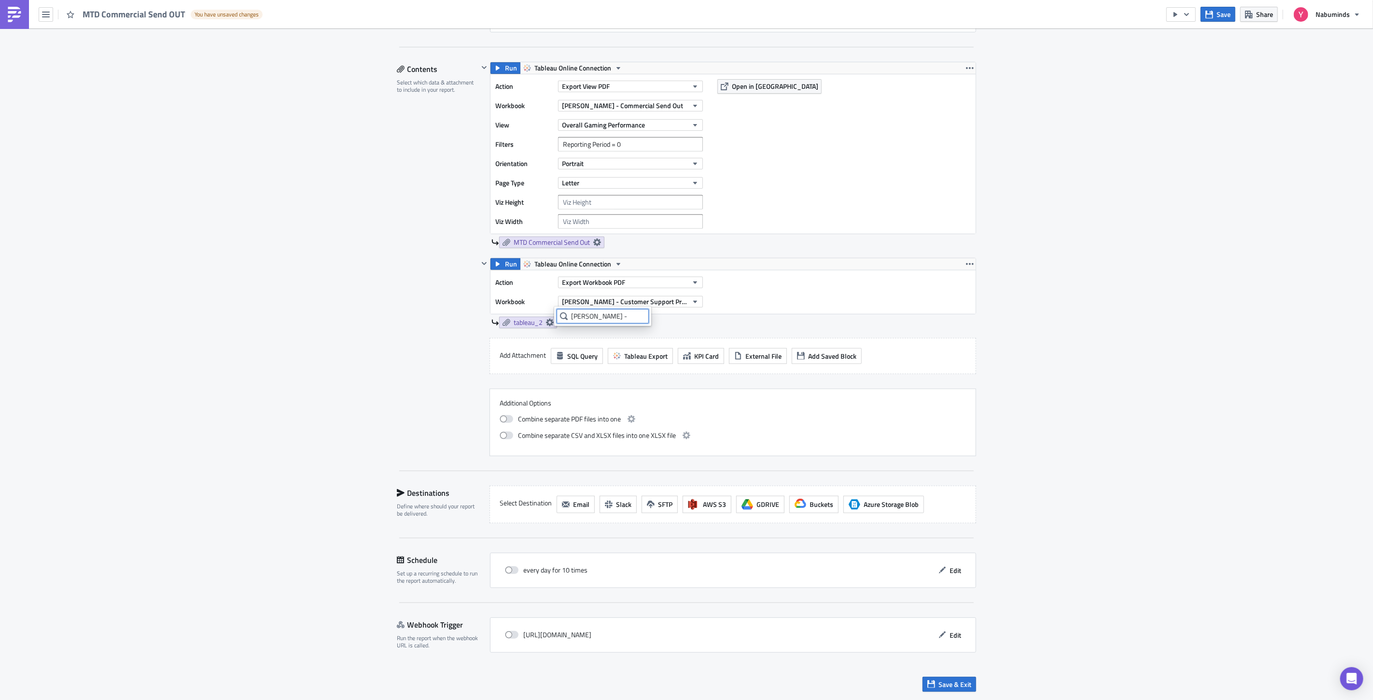
click at [587, 317] on input "[PERSON_NAME] -" at bounding box center [603, 316] width 92 height 14
type input "[PERSON_NAME]"
click at [609, 283] on span "Export Workbook PDF" at bounding box center [593, 282] width 63 height 10
click at [617, 326] on div "Export View PDF" at bounding box center [601, 331] width 83 height 10
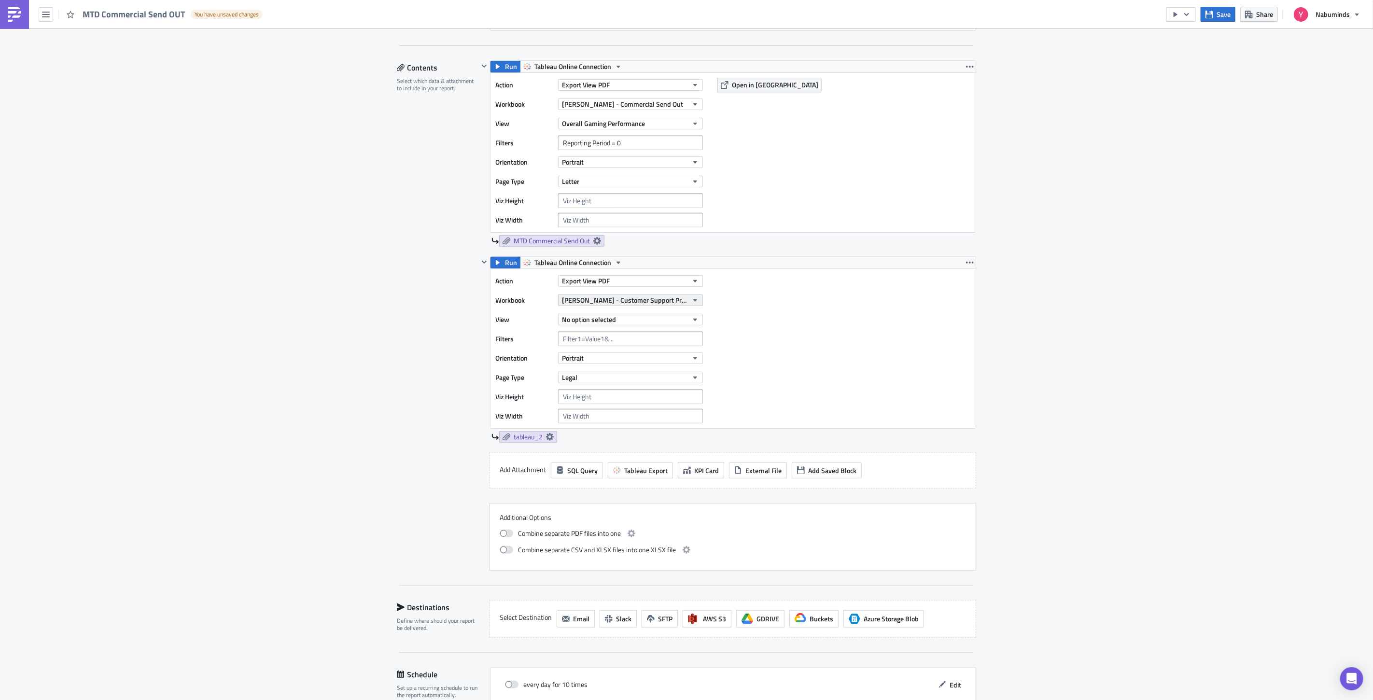
click at [615, 301] on span "[PERSON_NAME] - Customer Support Product Category Dashboard 2" at bounding box center [625, 300] width 126 height 10
type input "Y"
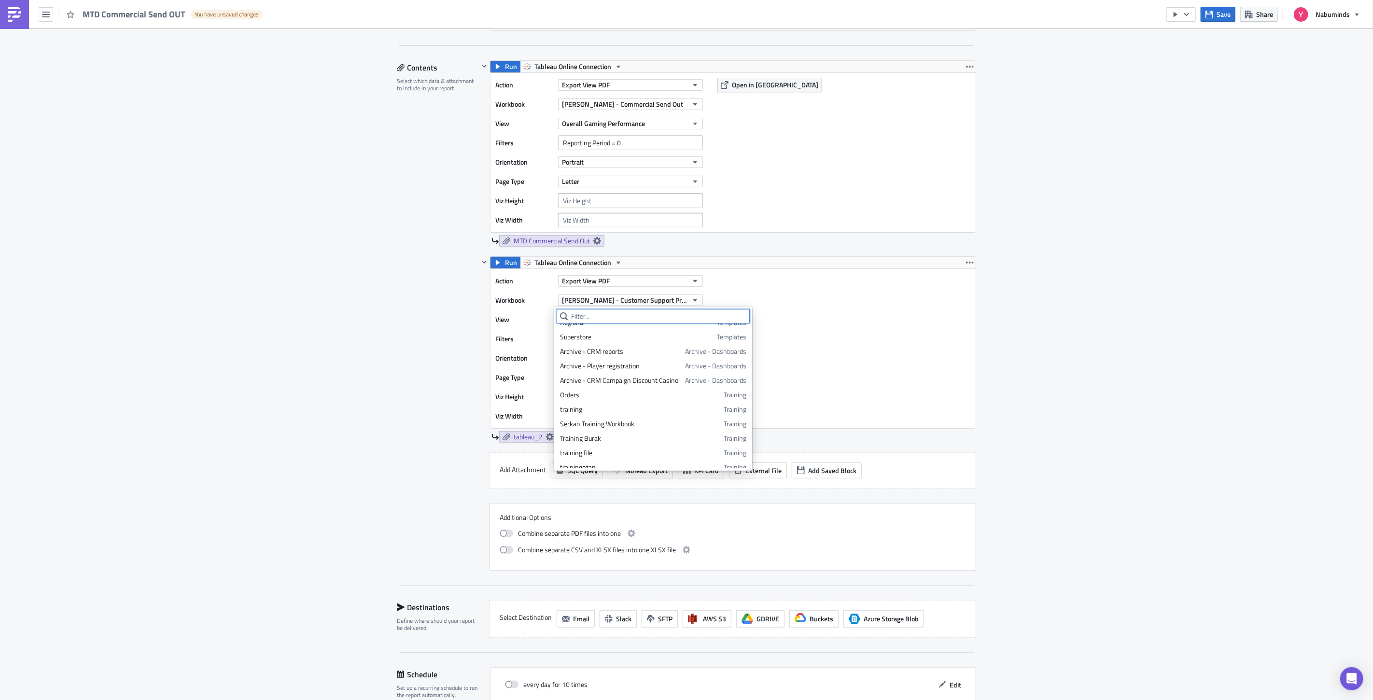
scroll to position [0, 0]
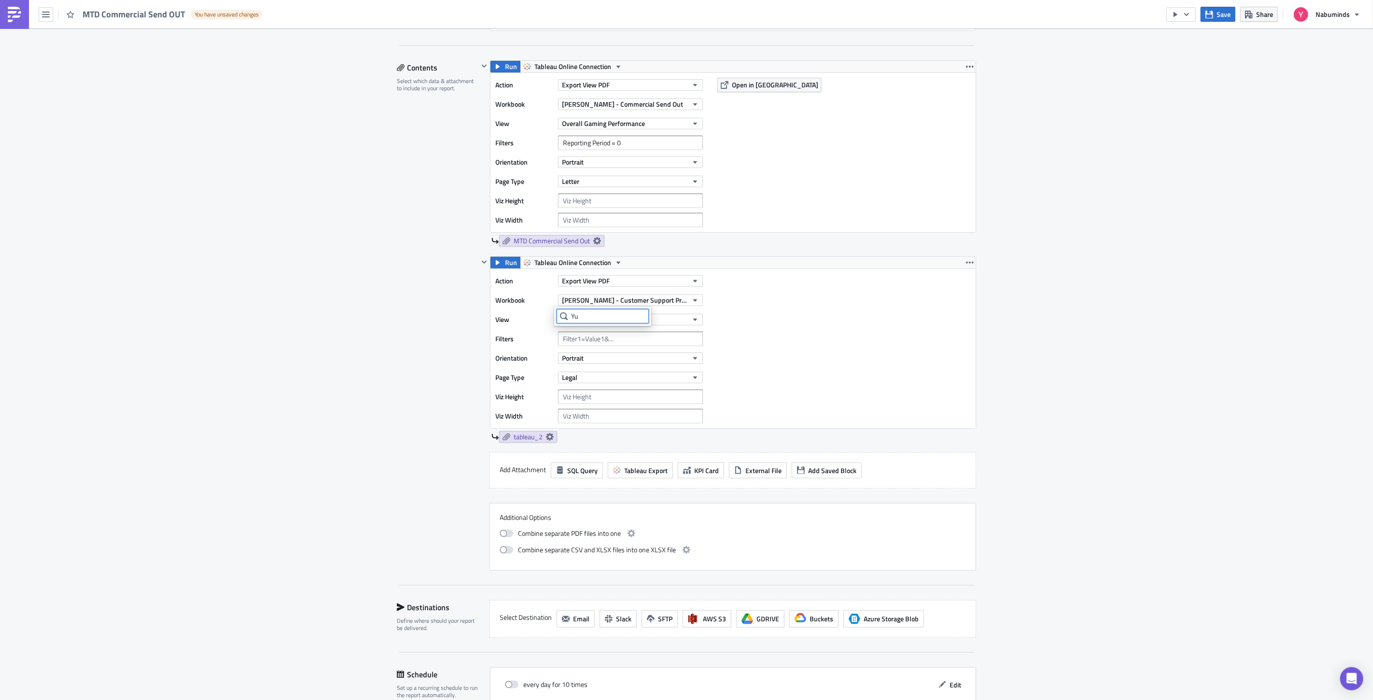
type input "Y"
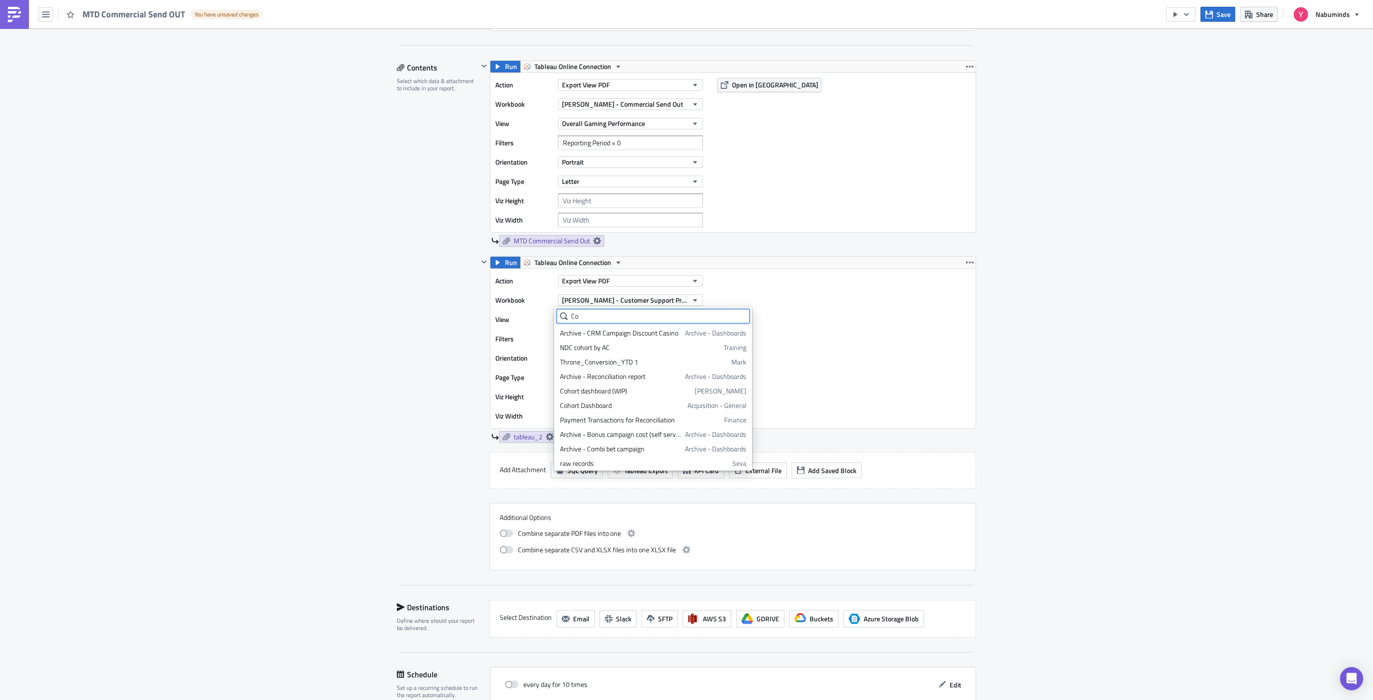
type input "C"
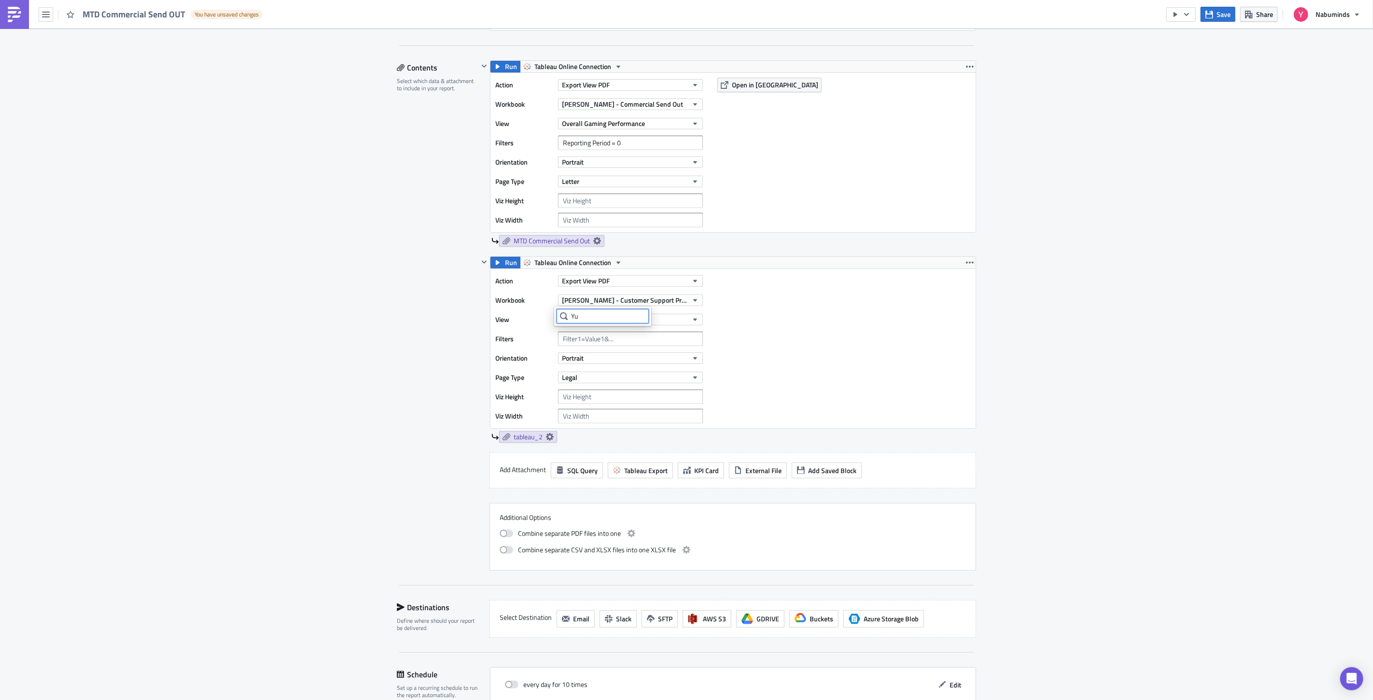
type input "Y"
click at [1049, 351] on div "Execution Log Edit " MTD Commercial Send OUT " Draft Settings Configure the bas…" at bounding box center [686, 282] width 1373 height 1068
click at [624, 316] on button "No option selected" at bounding box center [630, 320] width 145 height 12
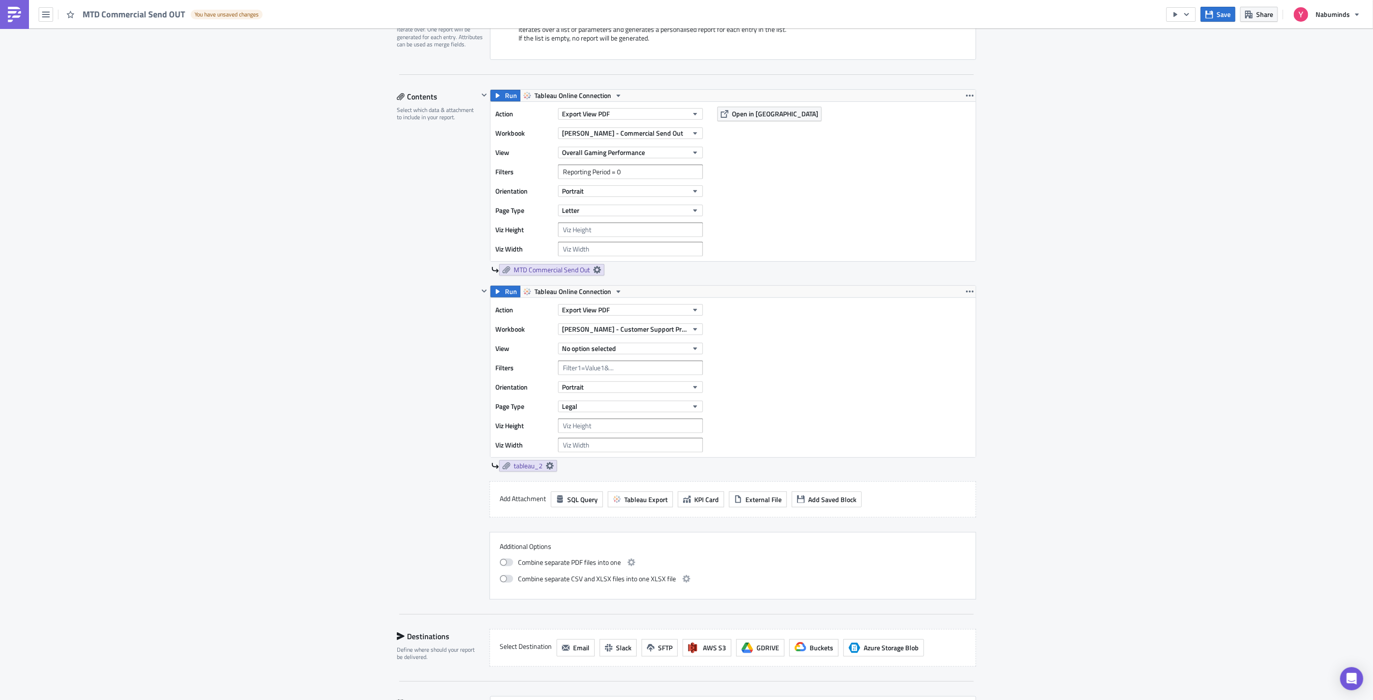
scroll to position [236, 0]
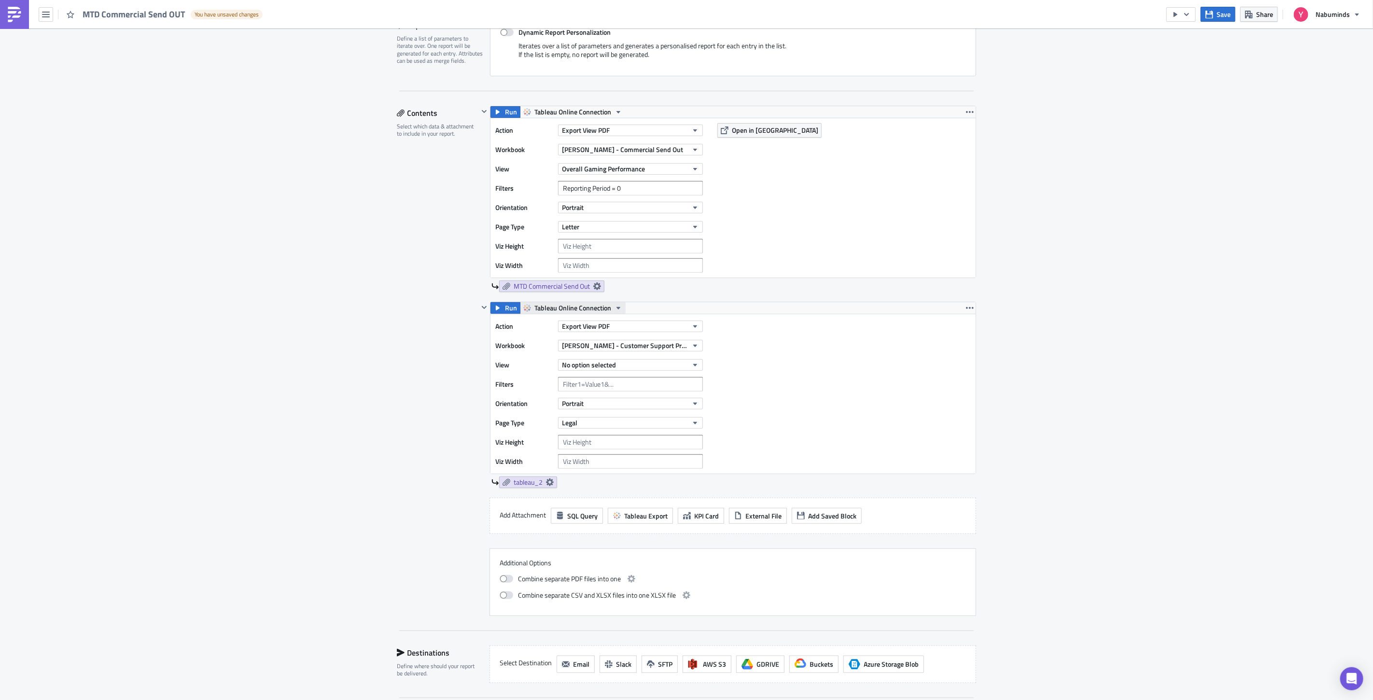
click at [605, 310] on span "Tableau Online Connection" at bounding box center [572, 308] width 77 height 12
click at [796, 383] on div "Action Export View PDF Workbook Yuri - Customer Support Product Category Dashbo…" at bounding box center [732, 393] width 485 height 159
click at [676, 345] on span "[PERSON_NAME] - Customer Support Product Category Dashboard 2" at bounding box center [625, 345] width 126 height 10
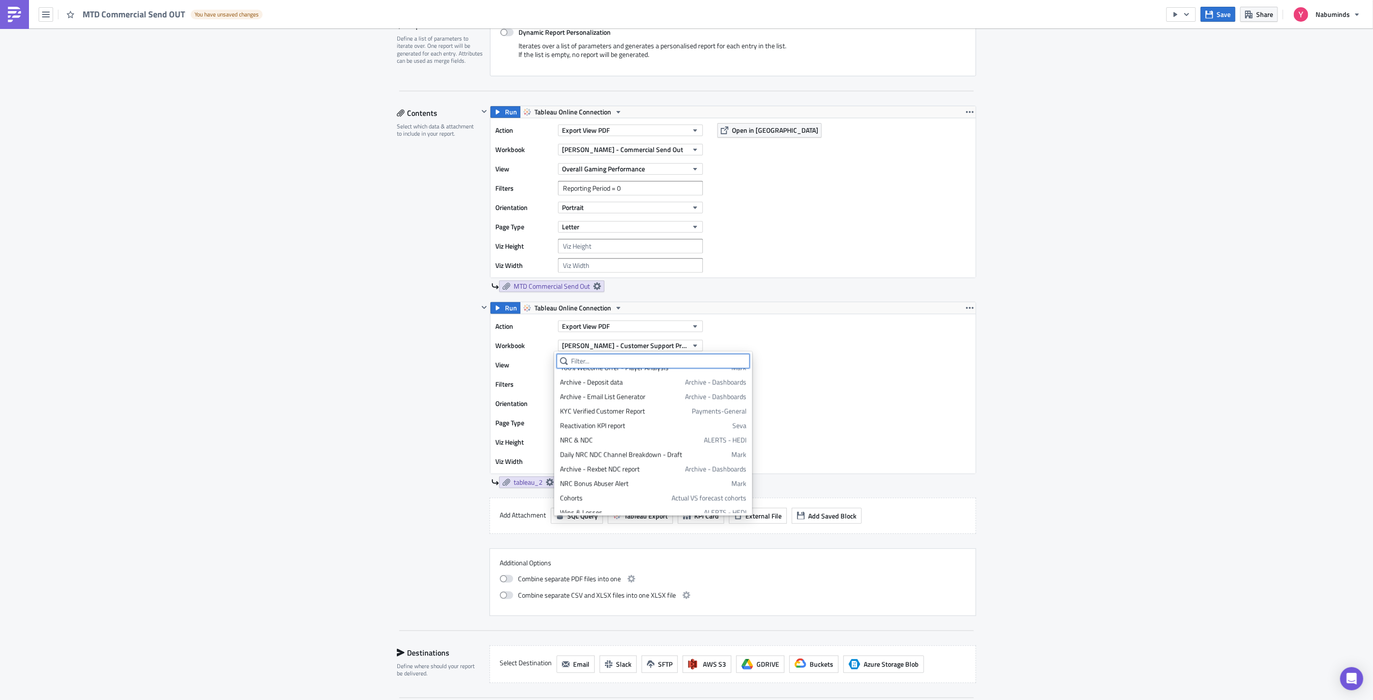
scroll to position [1305, 0]
click at [672, 344] on span "[PERSON_NAME] - Customer Support Product Category Dashboard 2" at bounding box center [625, 345] width 126 height 10
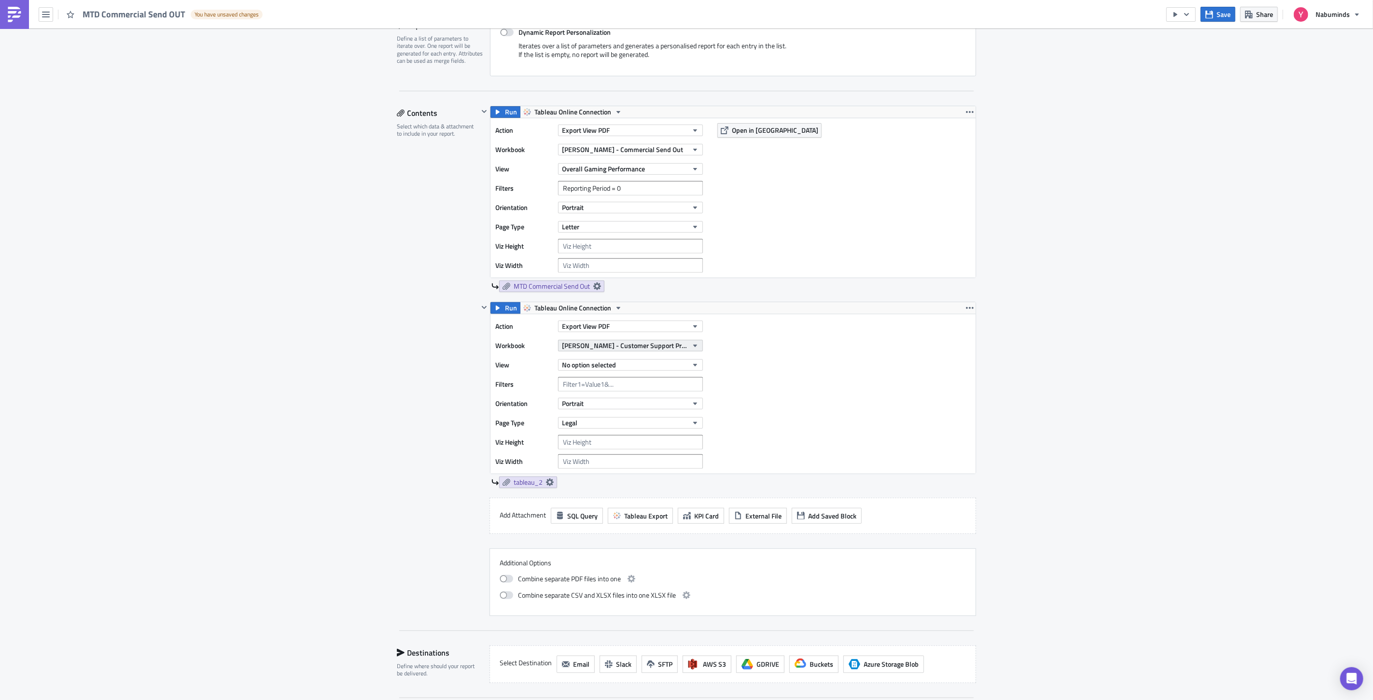
click at [647, 345] on span "[PERSON_NAME] - Customer Support Product Category Dashboard 2" at bounding box center [625, 345] width 126 height 10
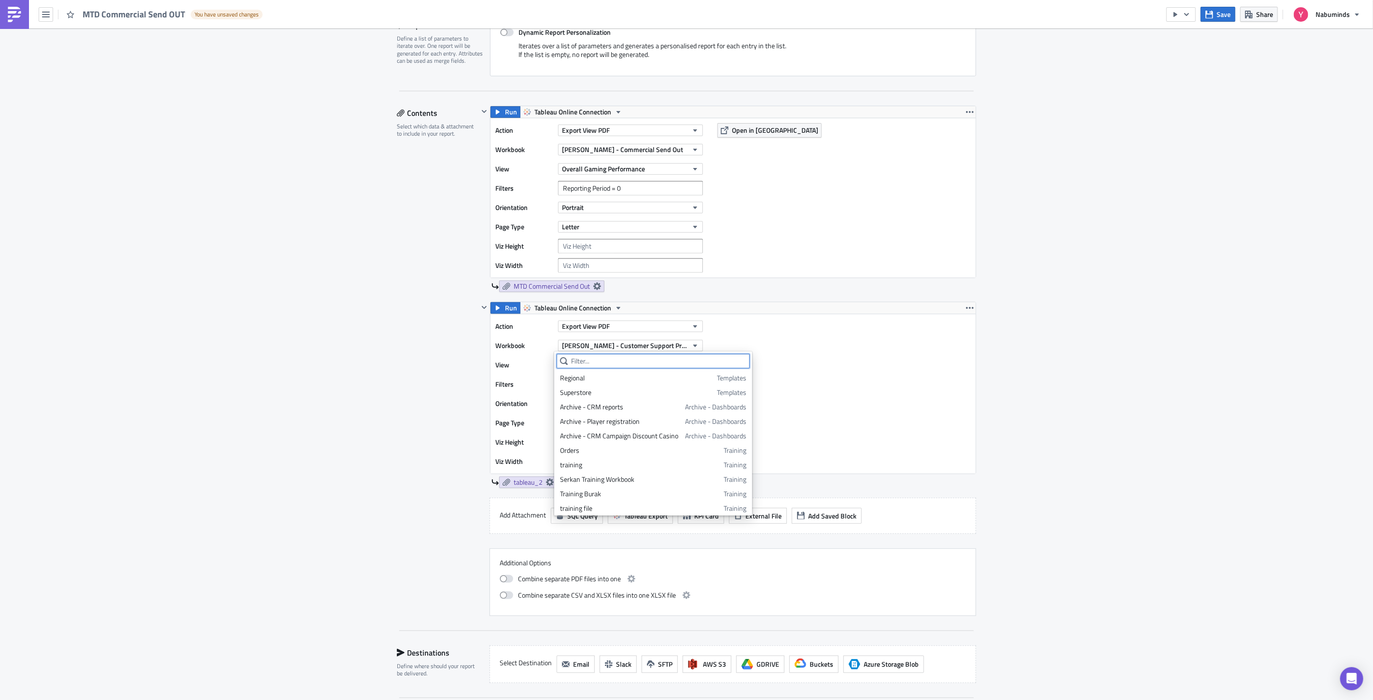
scroll to position [0, 0]
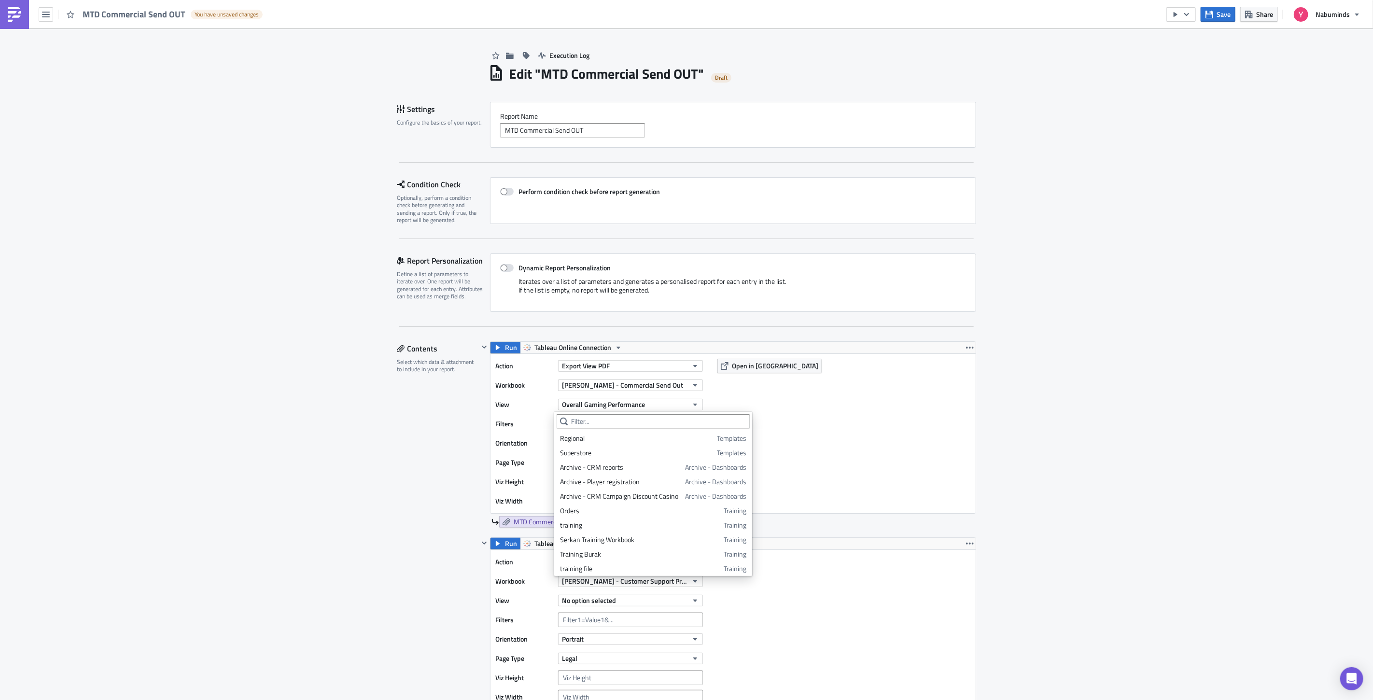
click at [882, 418] on div "Action Export View PDF Workbook [PERSON_NAME] - Commercial Send Out View Overal…" at bounding box center [732, 433] width 485 height 159
click at [969, 544] on button "button" at bounding box center [970, 544] width 12 height 12
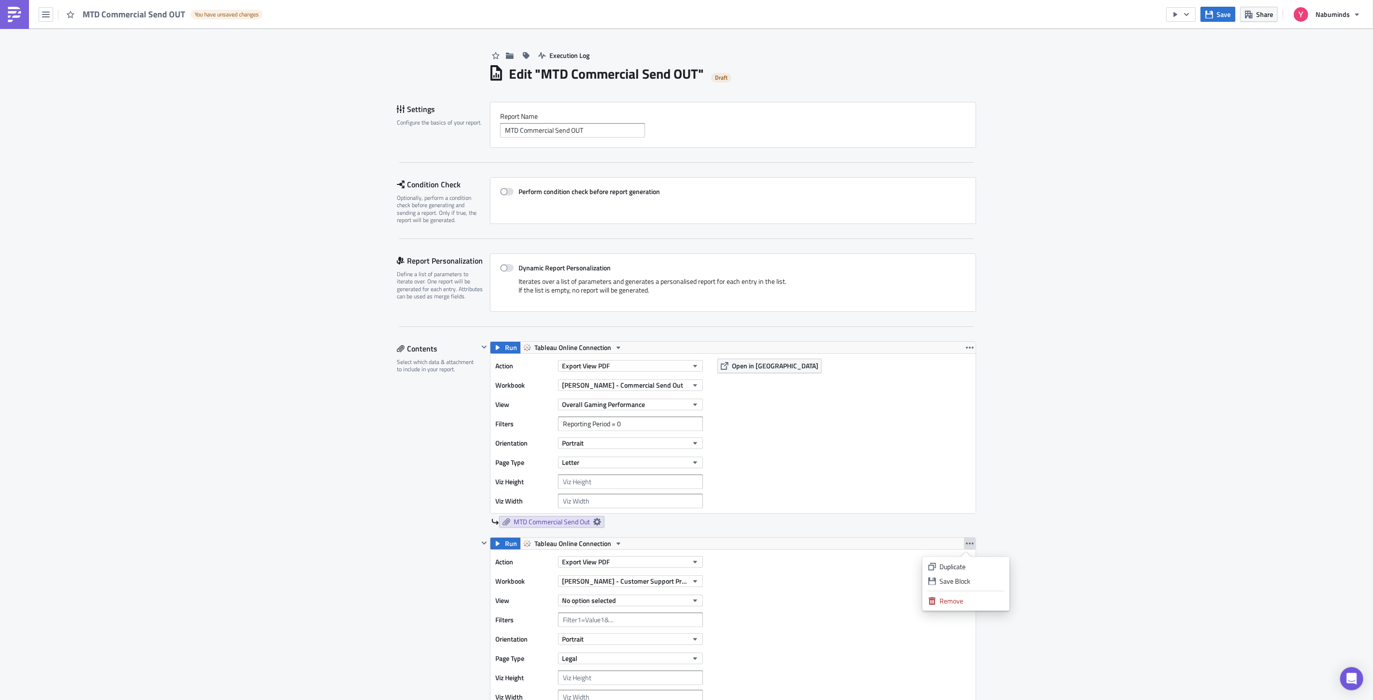
click at [983, 414] on div "Execution Log Edit " MTD Commercial Send OUT " Draft Settings Configure the bas…" at bounding box center [686, 562] width 1373 height 1068
click at [969, 350] on icon "button" at bounding box center [970, 348] width 8 height 8
click at [963, 366] on div "Duplicate" at bounding box center [971, 371] width 64 height 10
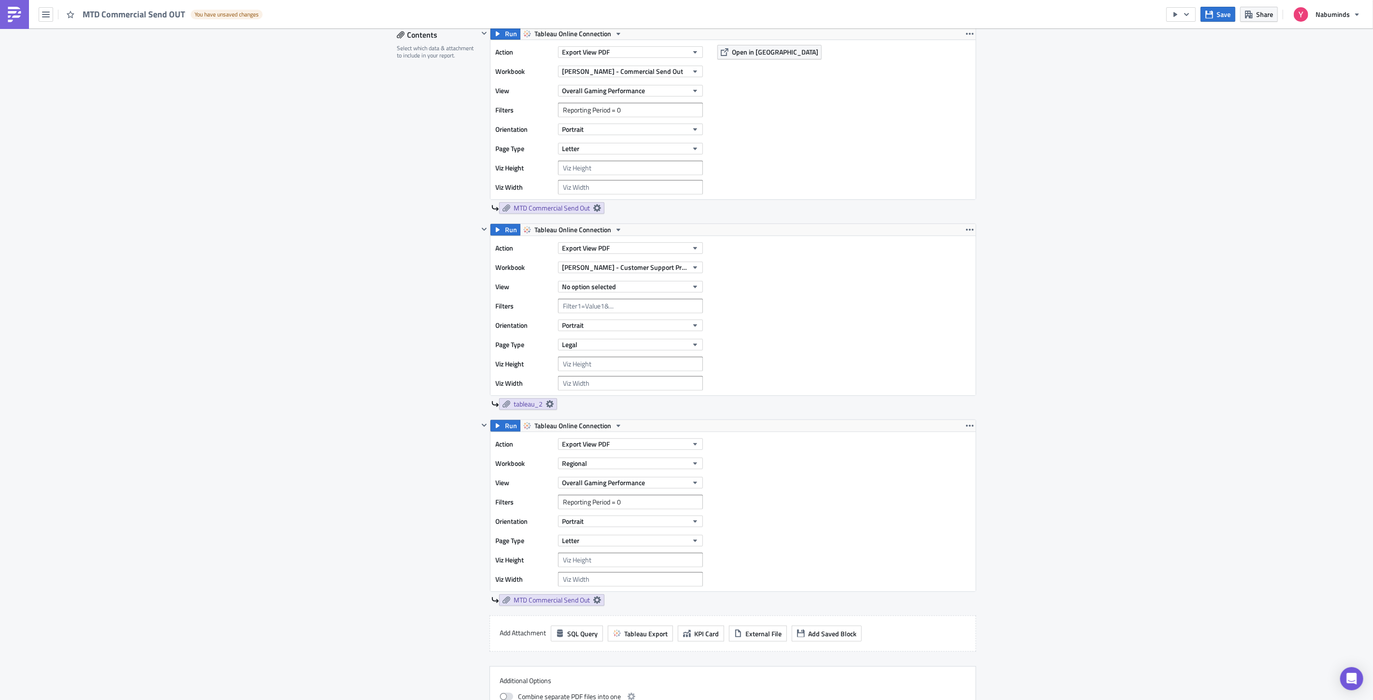
scroll to position [321, 0]
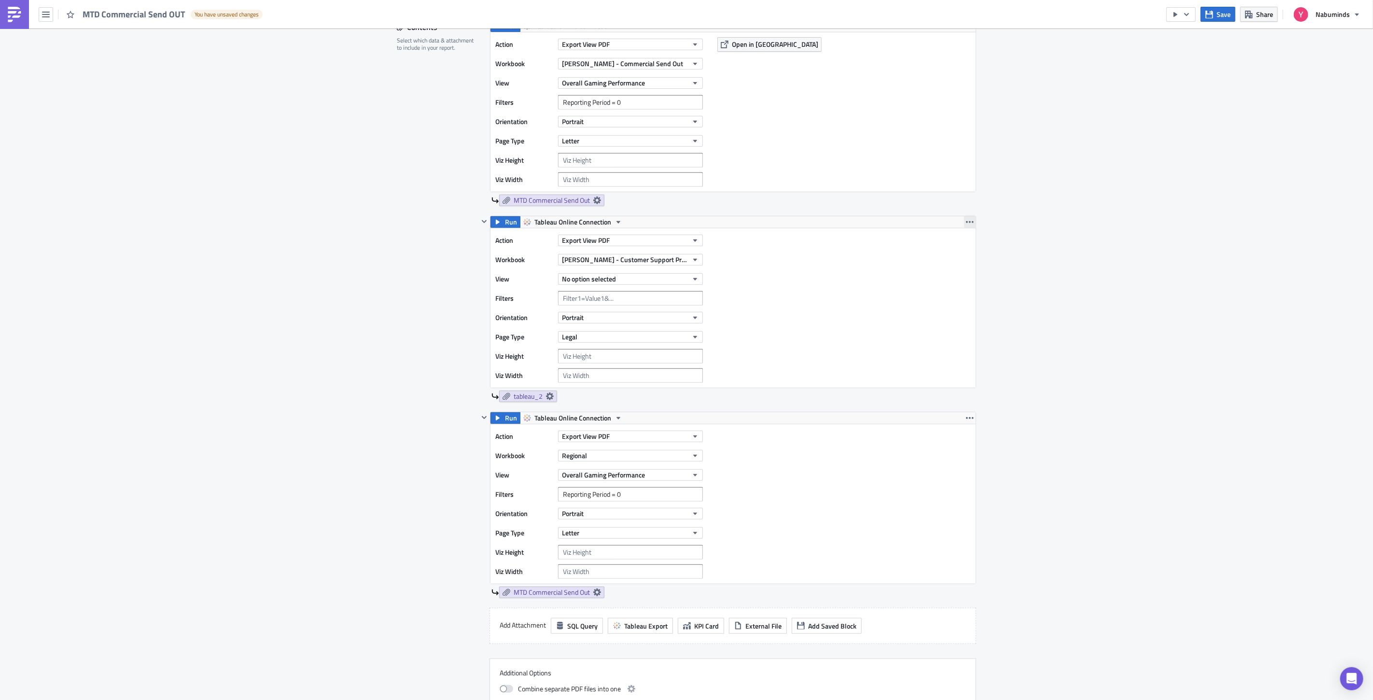
click at [967, 224] on icon "button" at bounding box center [970, 222] width 8 height 8
click at [959, 277] on div "Remove" at bounding box center [971, 280] width 64 height 10
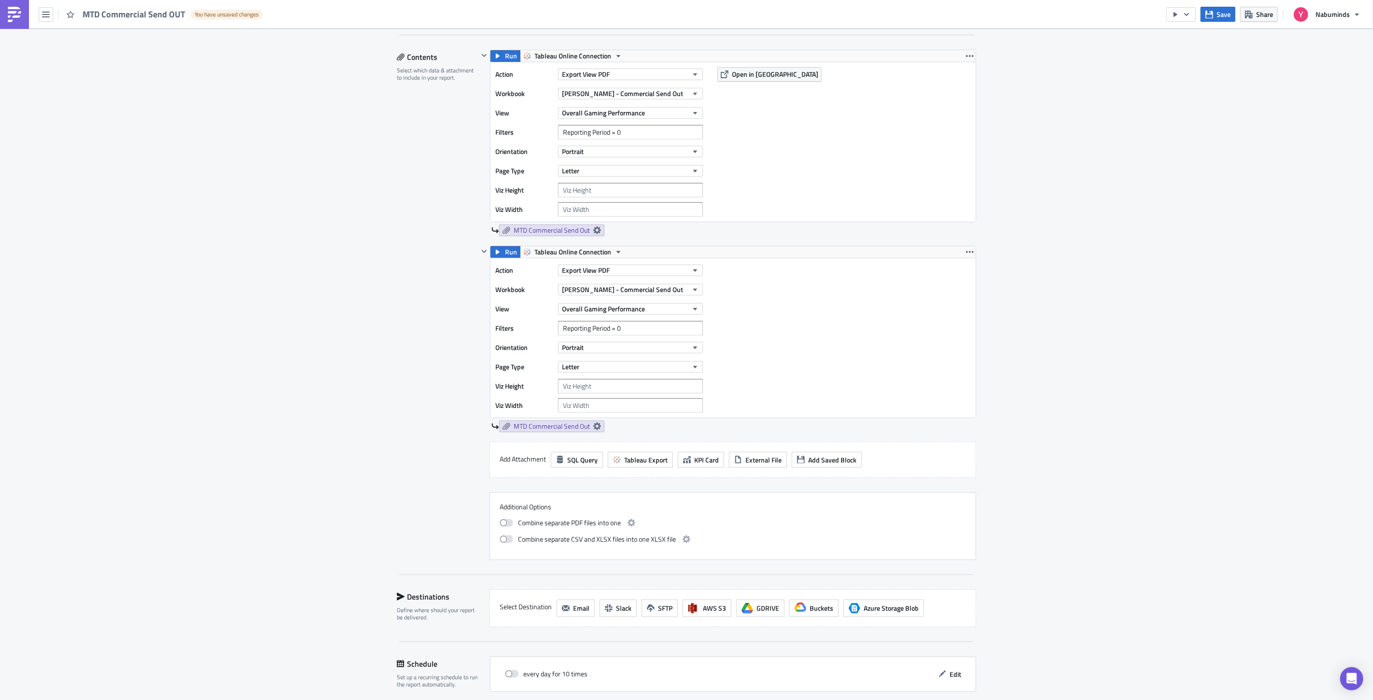
scroll to position [268, 0]
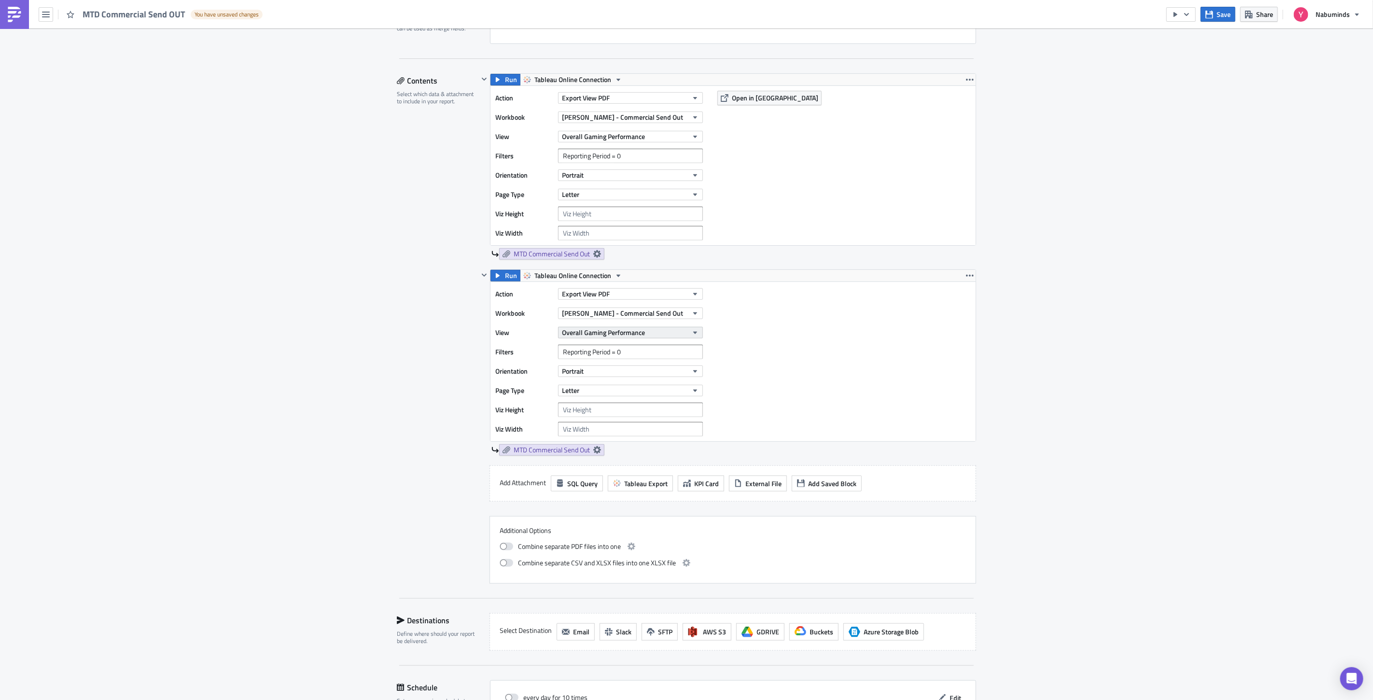
click at [676, 334] on button "Overall Gaming Performance" at bounding box center [630, 333] width 145 height 12
click at [626, 376] on div "Bonus Performance" at bounding box center [609, 380] width 98 height 10
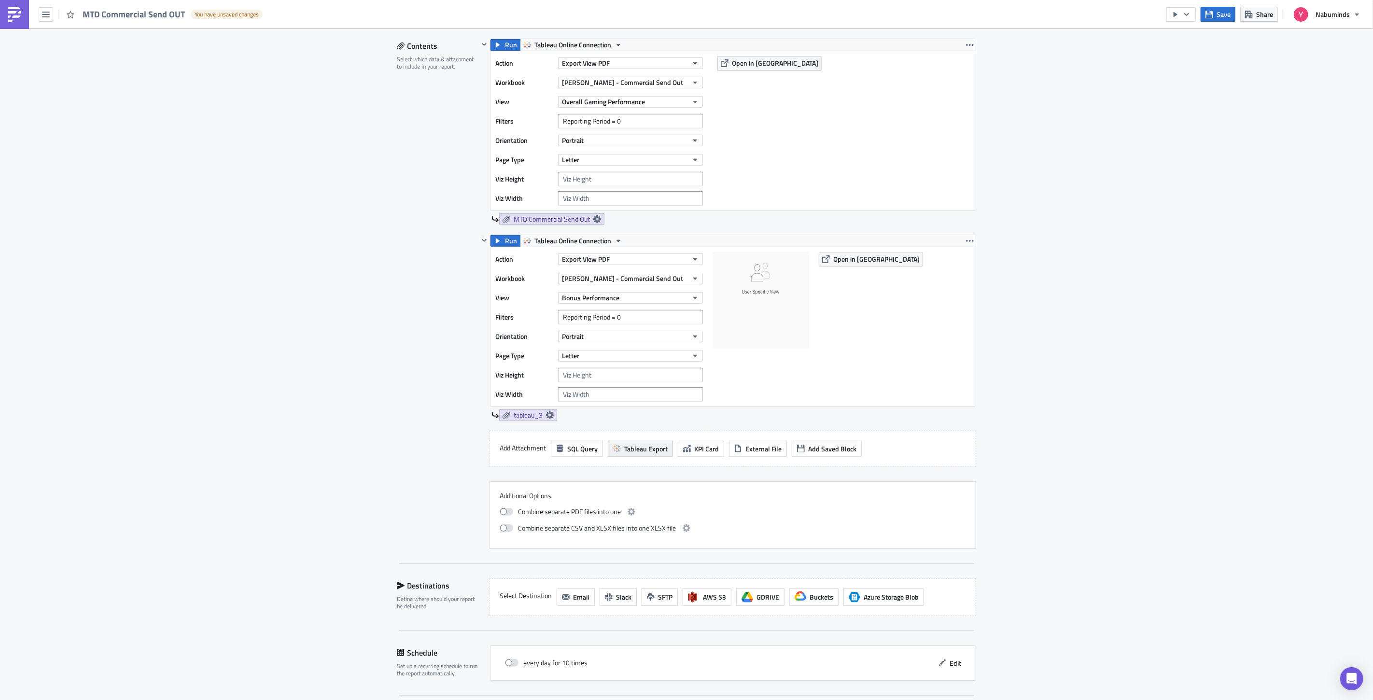
scroll to position [321, 0]
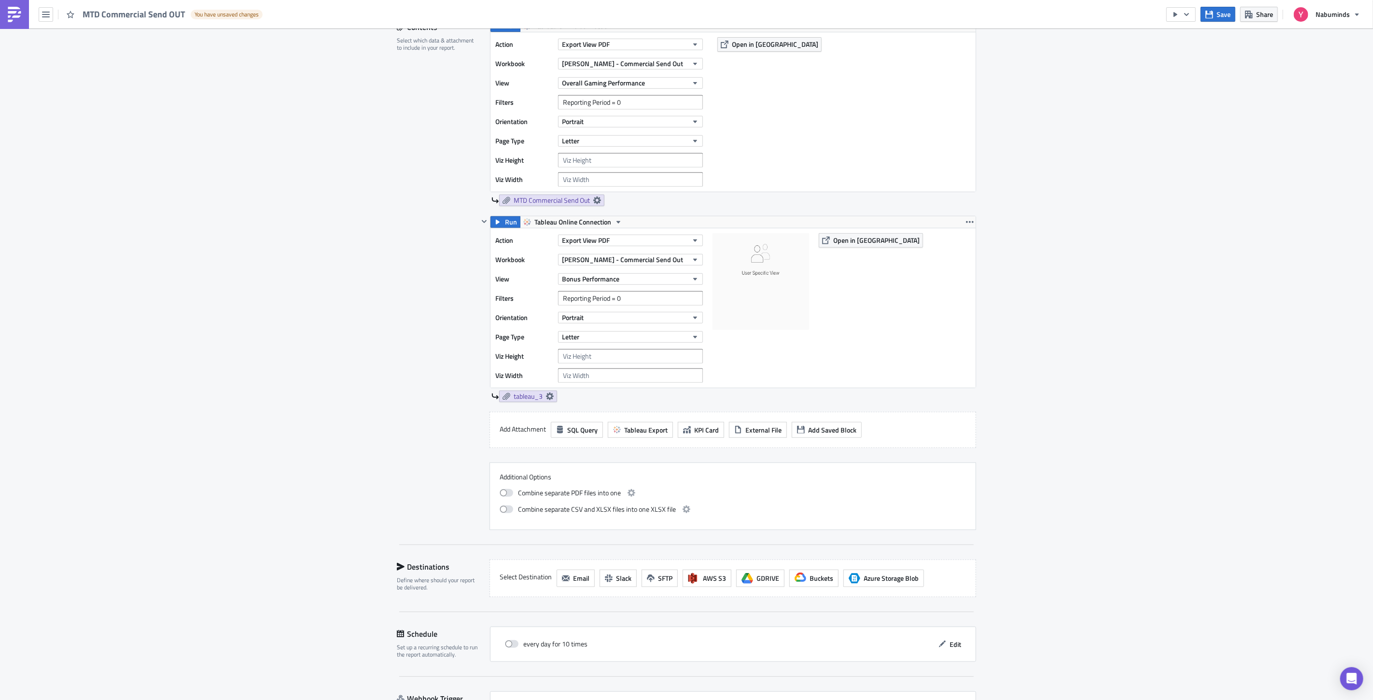
click at [578, 498] on span "Combine separate PDF files into one" at bounding box center [569, 493] width 103 height 12
click at [512, 494] on label at bounding box center [509, 493] width 18 height 12
click at [508, 494] on input "checkbox" at bounding box center [505, 491] width 6 height 6
checkbox input "true"
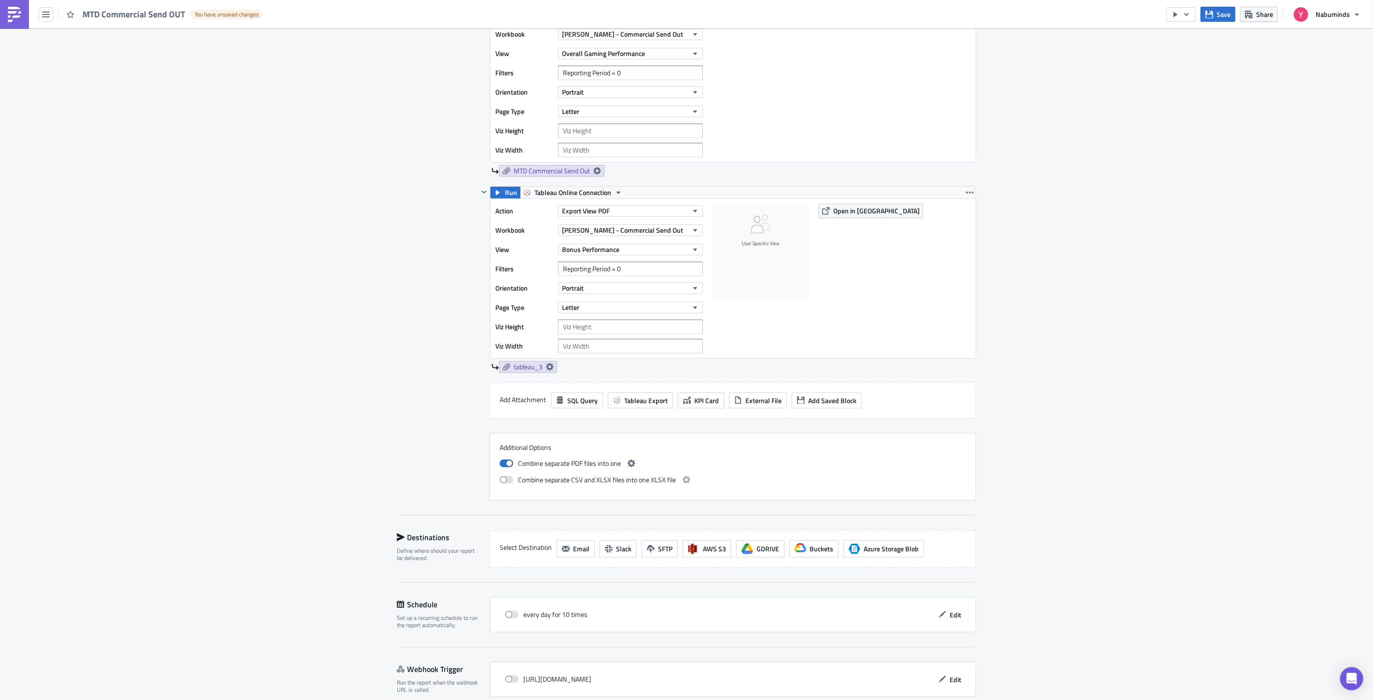
scroll to position [375, 0]
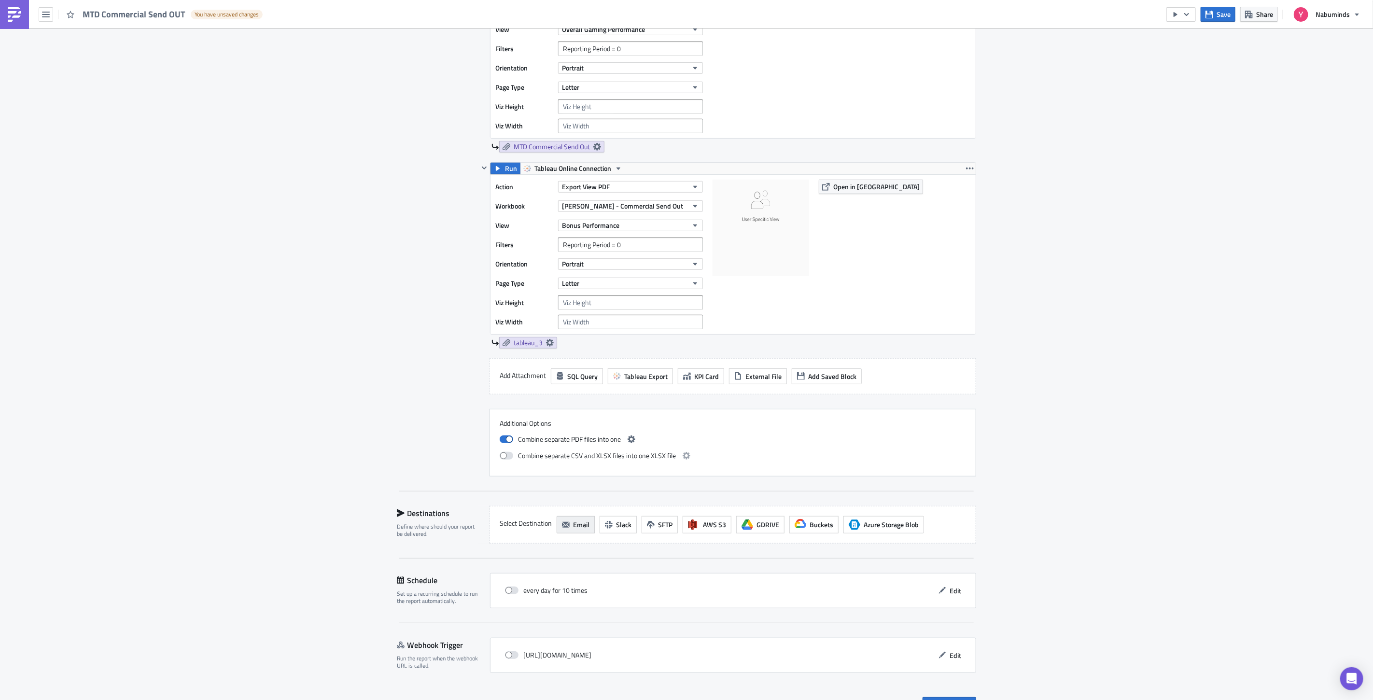
click at [579, 526] on span "Email" at bounding box center [581, 524] width 16 height 10
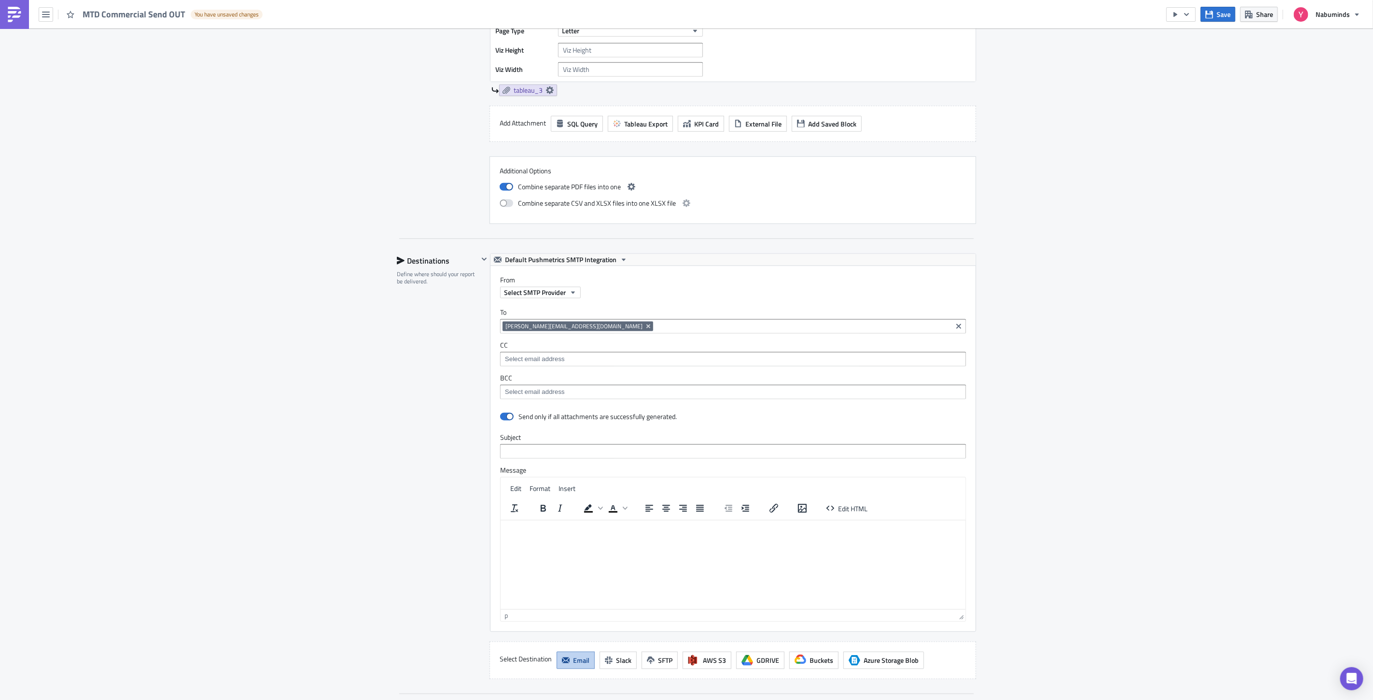
scroll to position [643, 0]
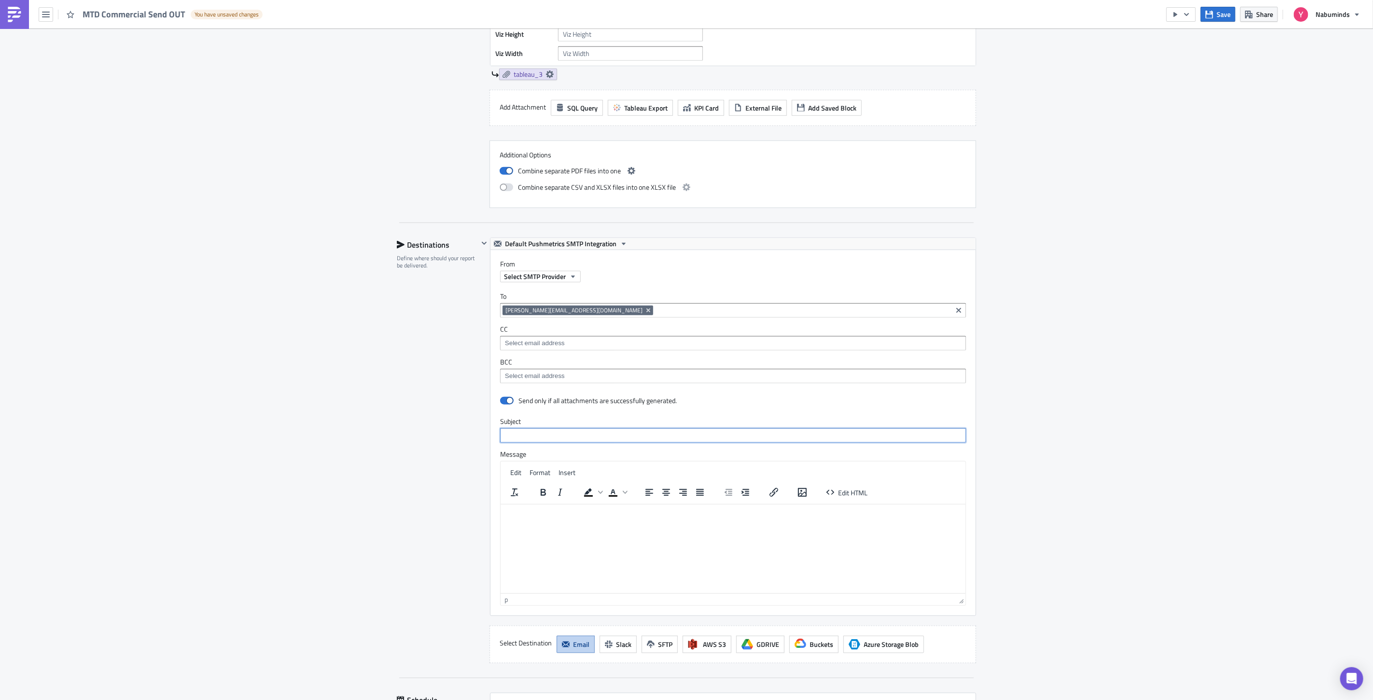
click at [610, 434] on input "text" at bounding box center [733, 435] width 466 height 14
type input "MTD Commercial Sendout"
click at [584, 517] on html at bounding box center [732, 511] width 465 height 15
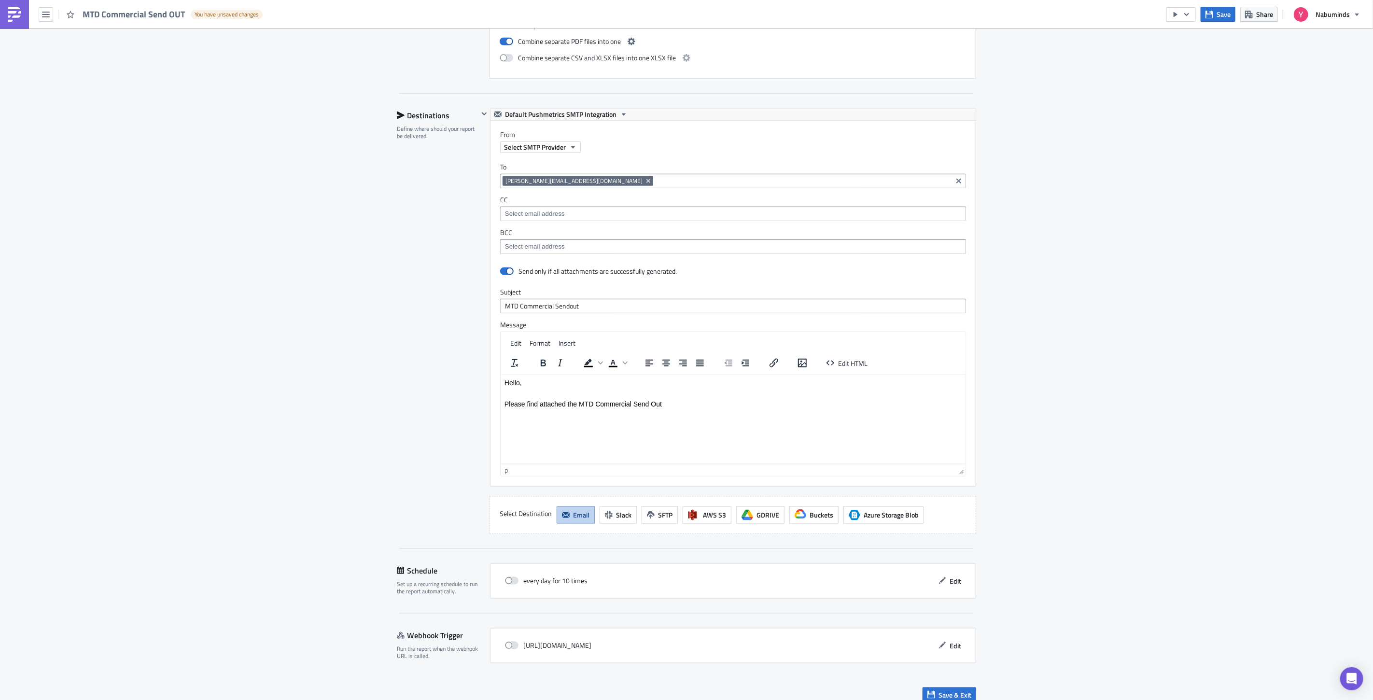
scroll to position [785, 0]
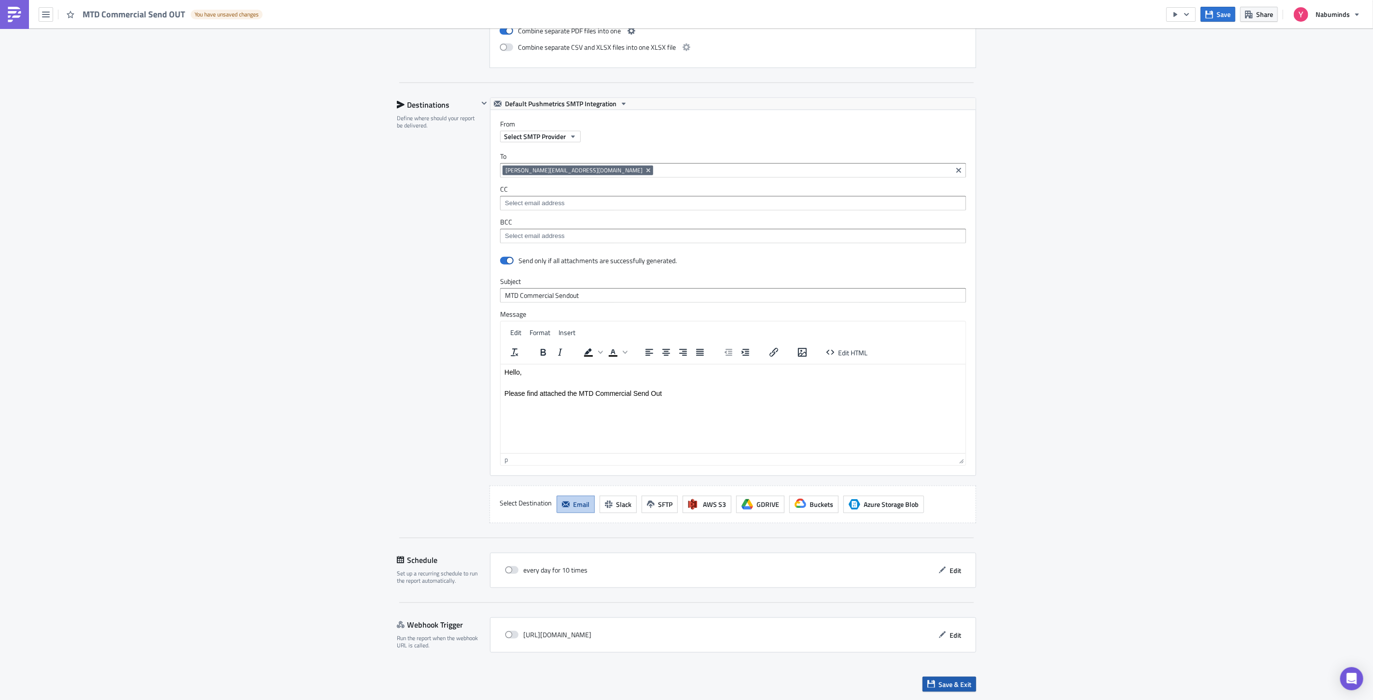
click at [954, 683] on span "Save & Exit" at bounding box center [954, 684] width 33 height 10
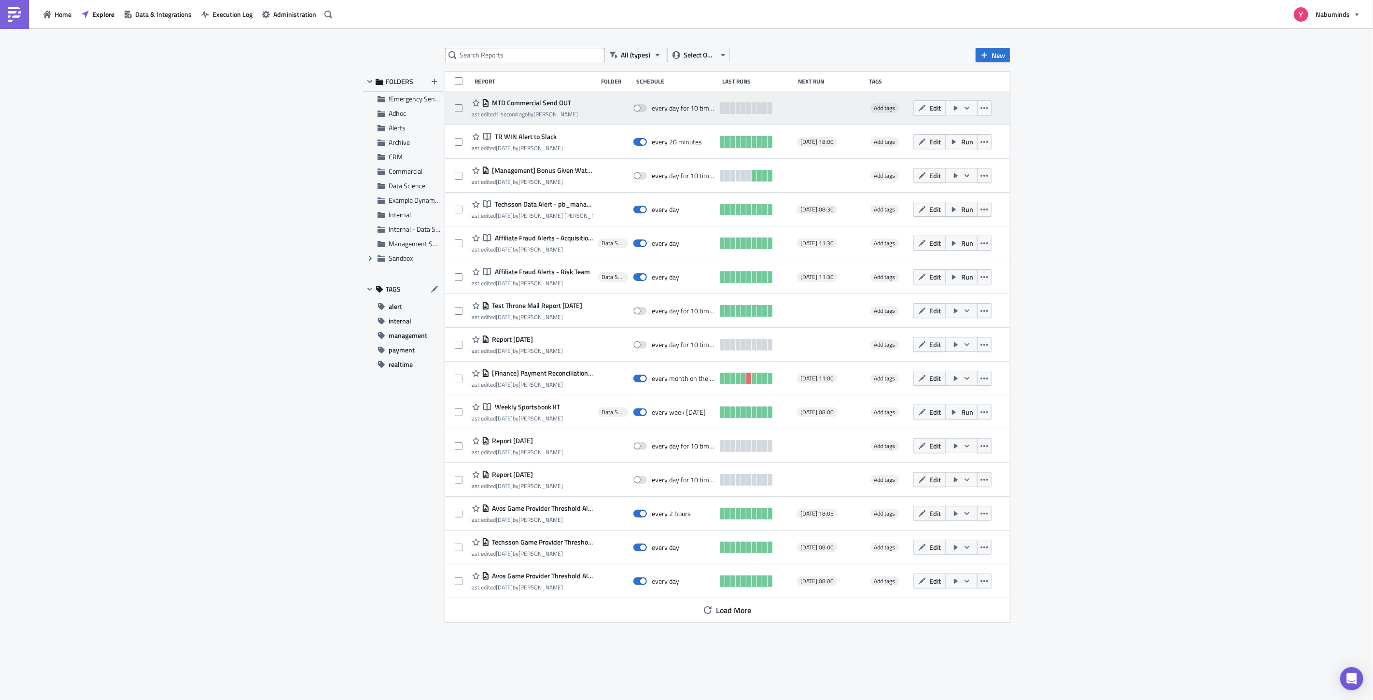
click at [955, 108] on icon "button" at bounding box center [956, 108] width 4 height 5
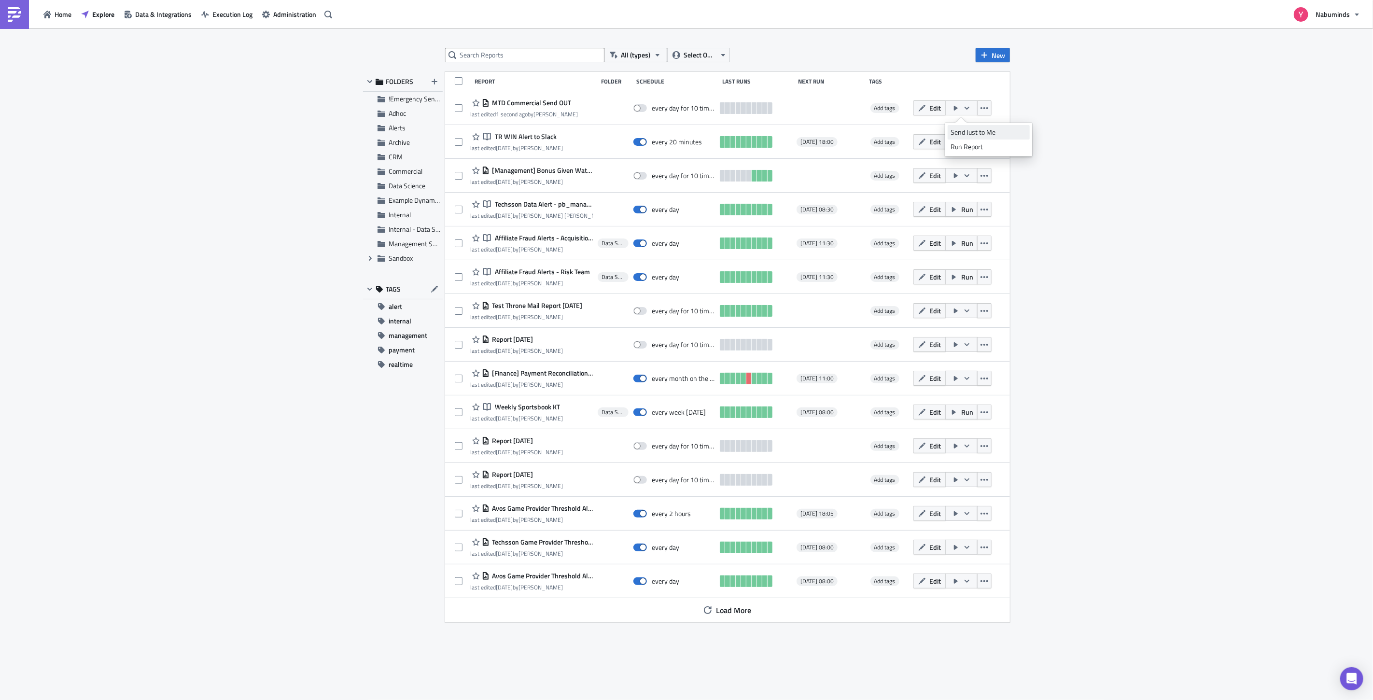
click at [972, 133] on div "Send Just to Me" at bounding box center [988, 132] width 75 height 10
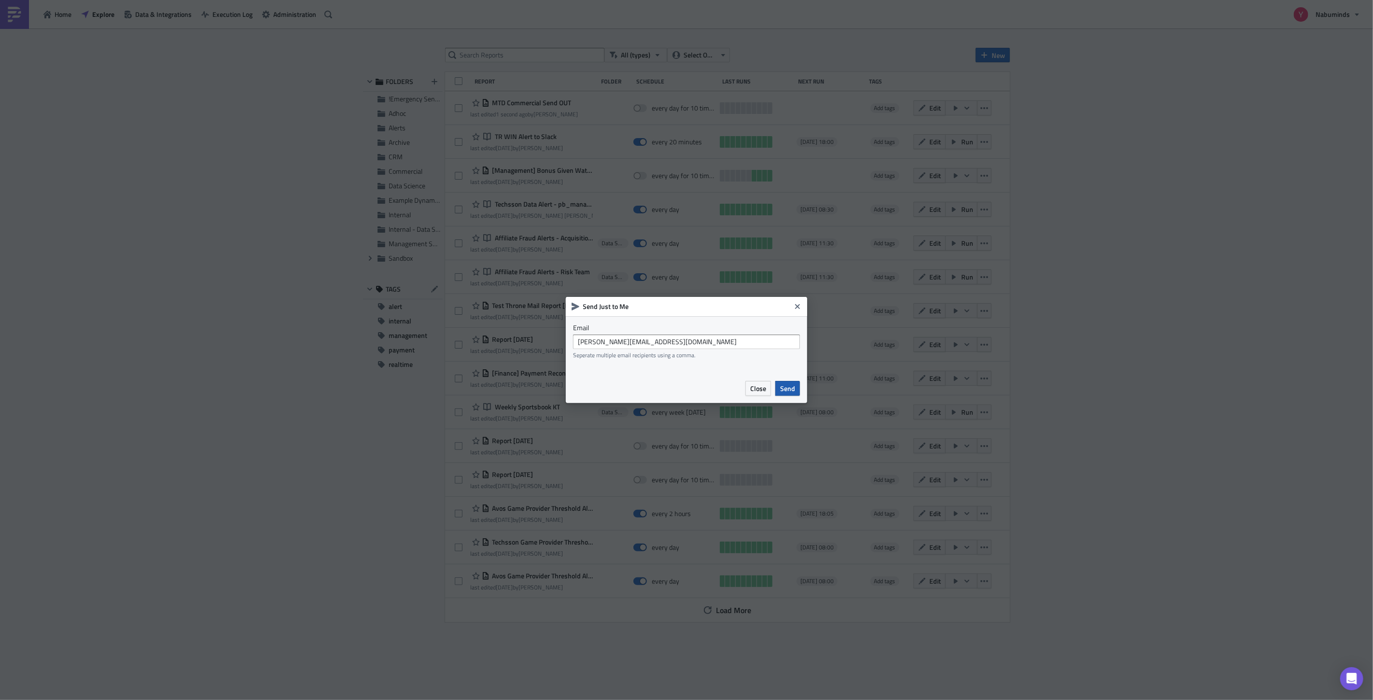
click at [783, 385] on span "Send" at bounding box center [787, 388] width 15 height 10
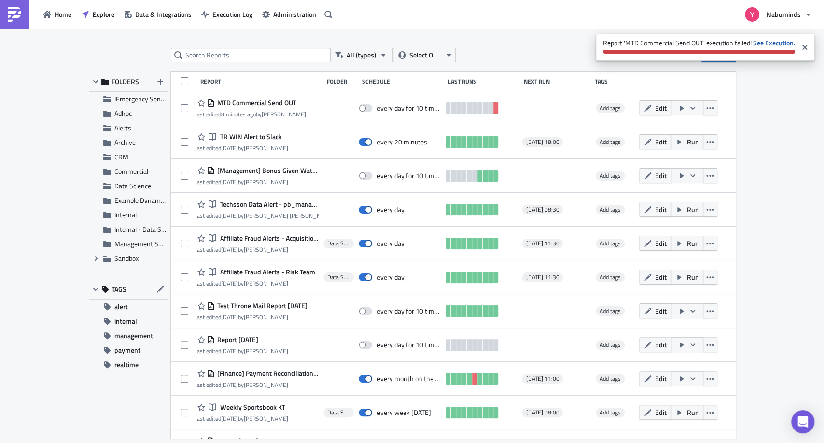
click at [771, 43] on strong "See Execution." at bounding box center [774, 43] width 42 height 10
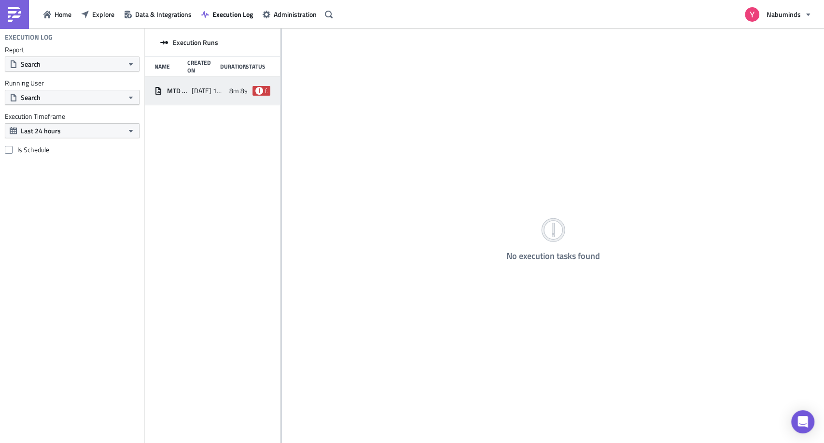
click at [261, 86] on span "failed" at bounding box center [261, 91] width 18 height 10
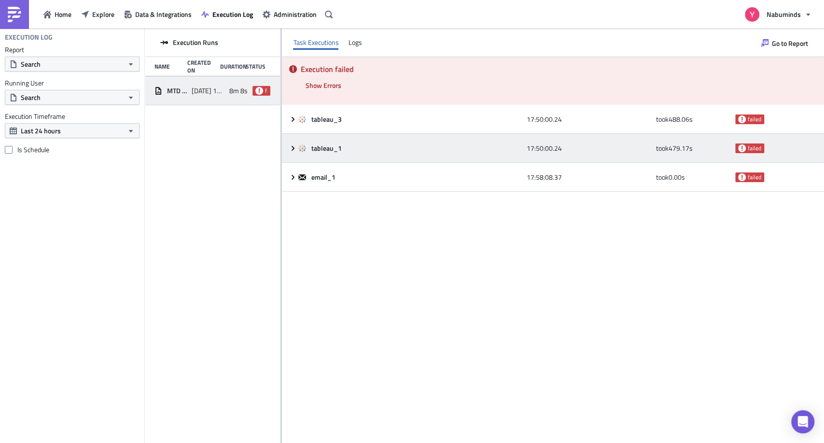
click at [634, 149] on div "17:50:00.24" at bounding box center [589, 147] width 124 height 17
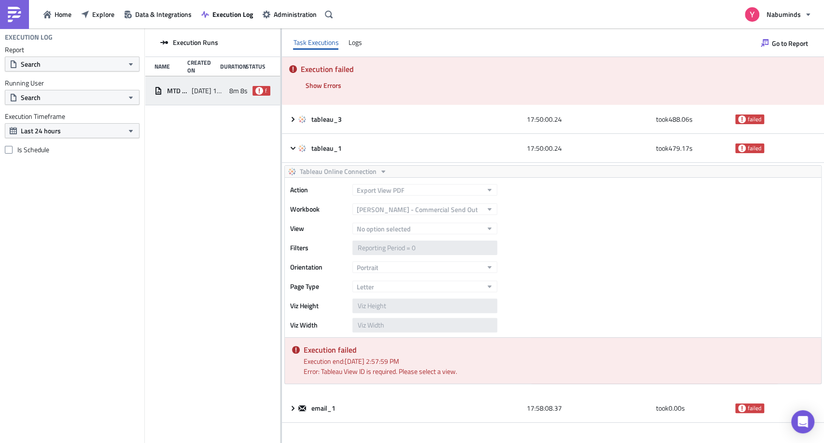
click at [425, 364] on div "Execution end: 8/14/2025, 2:57:59 PM" at bounding box center [558, 361] width 511 height 10
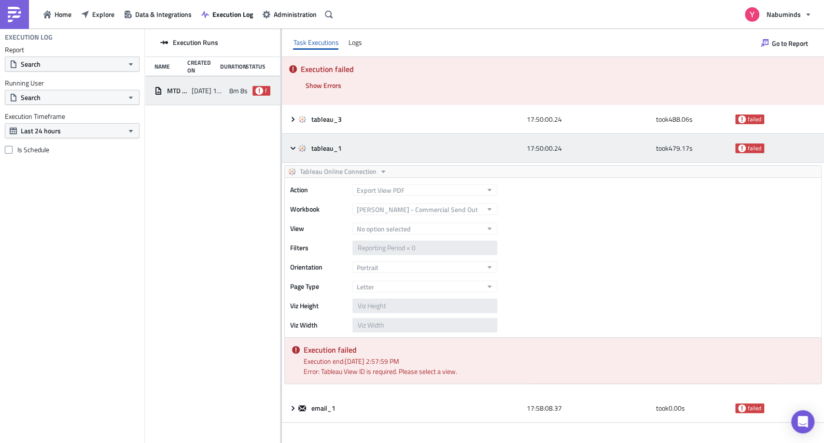
click at [479, 146] on div "tableau_1" at bounding box center [409, 148] width 223 height 9
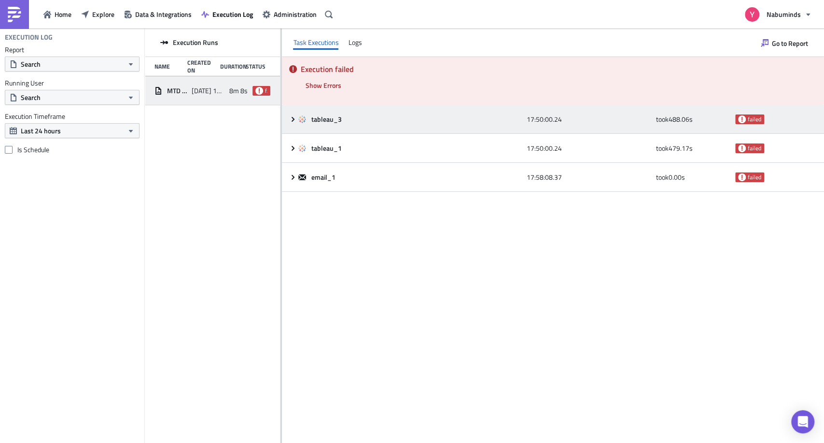
click at [463, 121] on div "tableau_3" at bounding box center [409, 119] width 223 height 9
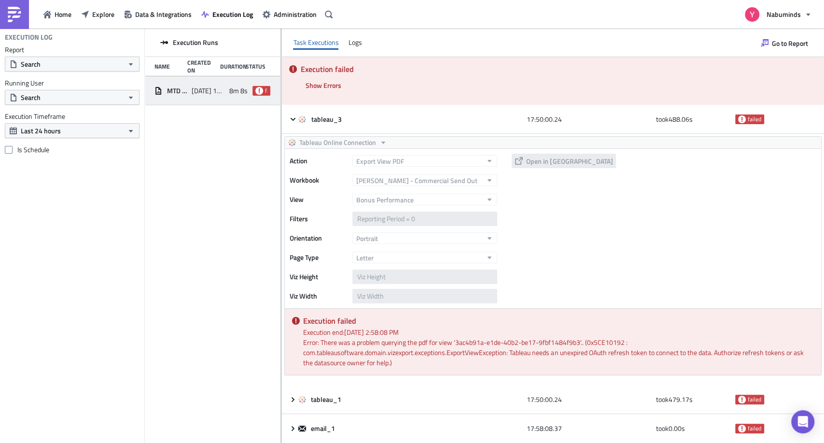
click at [453, 337] on div "Error: There was a problem querying the pdf for view '3ac4b91a-e1de-40b2-be17-9…" at bounding box center [558, 352] width 511 height 30
click at [393, 82] on div "Execution failed Show Errors 2025-08-14 17:57:59.37 FAIL signal raised: FAIL('T…" at bounding box center [553, 81] width 542 height 48
click at [355, 40] on div "Logs" at bounding box center [355, 42] width 14 height 14
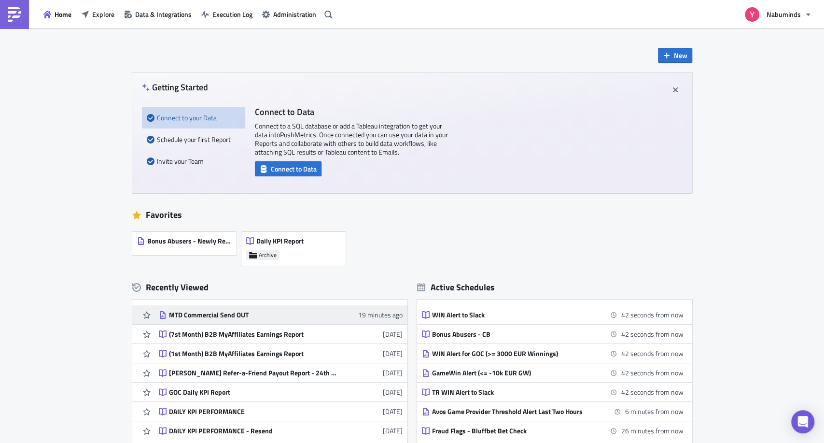
click at [242, 310] on div "MTD Commercial Send OUT" at bounding box center [253, 314] width 169 height 9
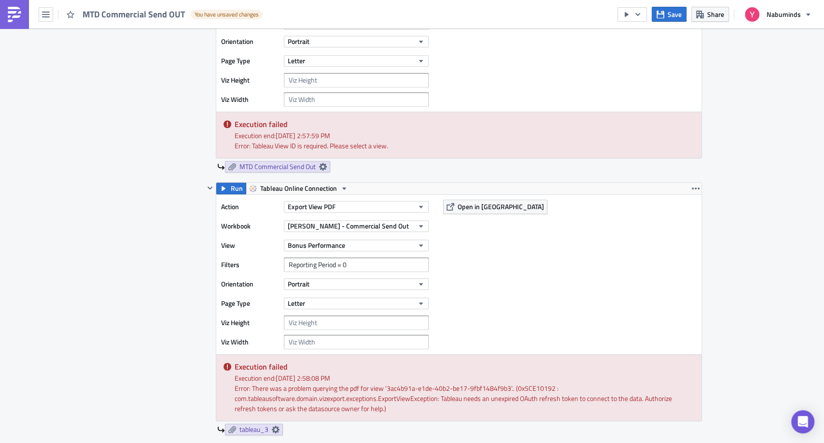
scroll to position [429, 0]
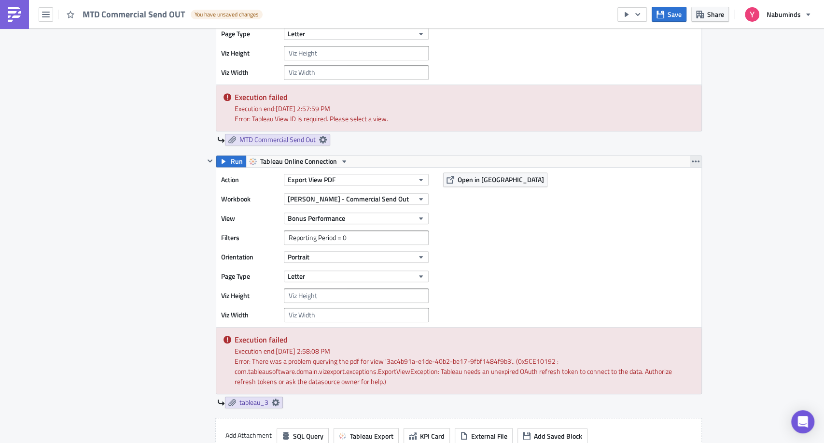
click at [693, 163] on icon "button" at bounding box center [696, 161] width 8 height 8
click at [667, 221] on div "Remove" at bounding box center [697, 217] width 64 height 10
checkbox input "false"
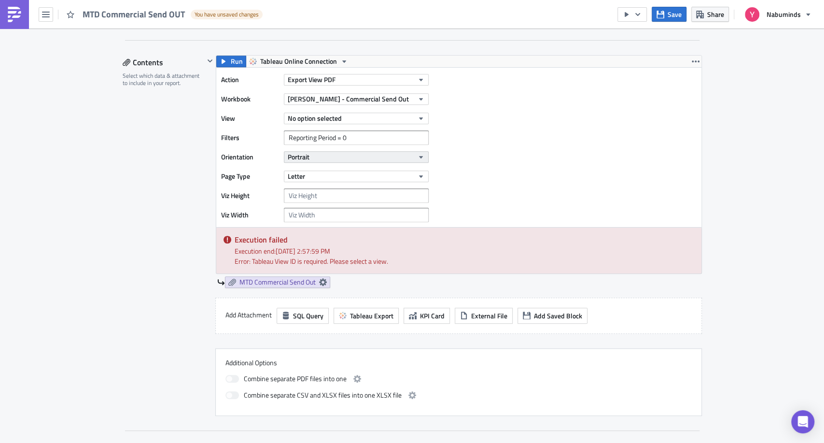
scroll to position [268, 0]
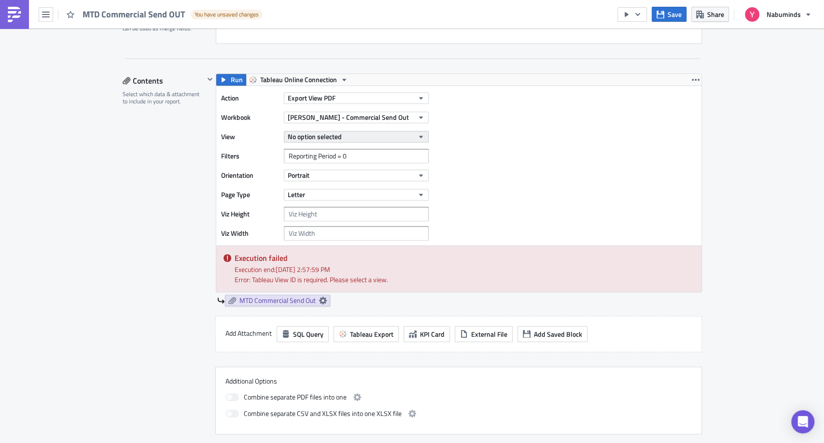
click at [321, 137] on span "No option selected" at bounding box center [315, 136] width 54 height 10
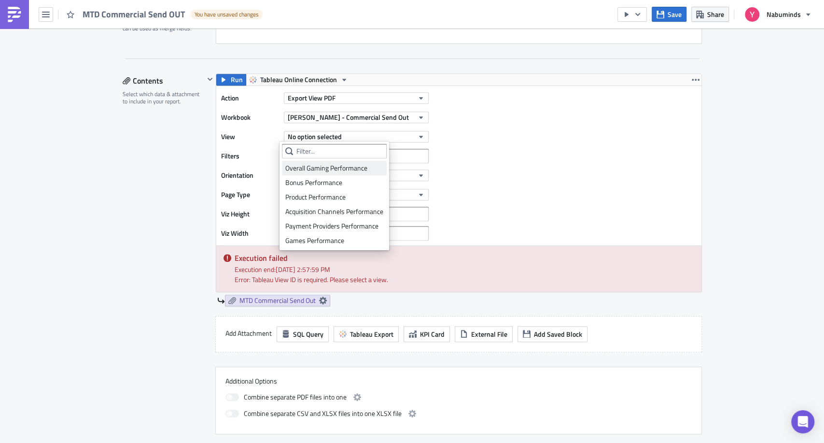
click at [333, 169] on div "Overall Gaming Performance" at bounding box center [334, 168] width 98 height 10
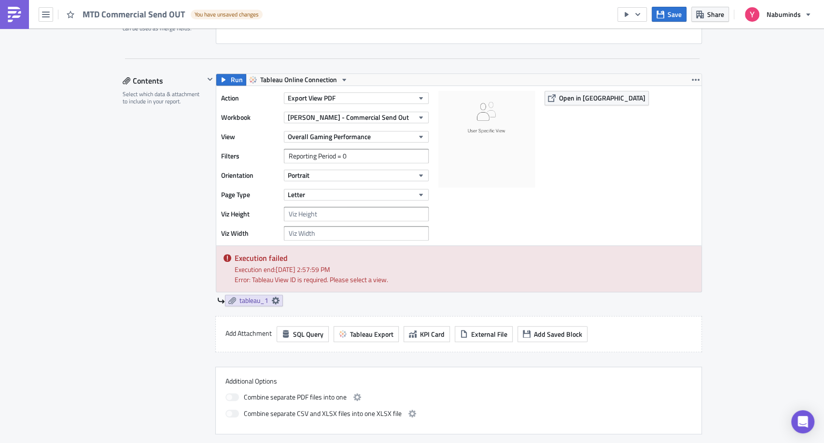
click at [488, 128] on img at bounding box center [486, 139] width 97 height 97
click at [345, 156] on input "Reporting Period = 0" at bounding box center [356, 156] width 145 height 14
type input "Reporting Period = 'MoM'"
click at [360, 172] on button "Portrait" at bounding box center [356, 175] width 145 height 12
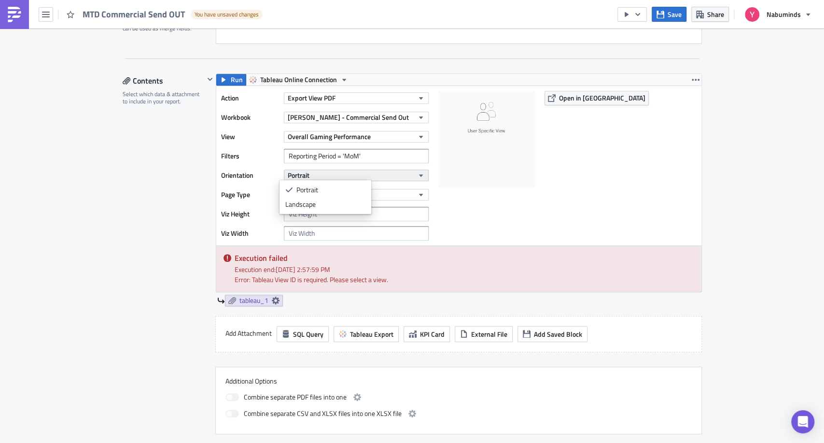
click at [361, 172] on button "Portrait" at bounding box center [356, 175] width 145 height 12
click at [331, 219] on input "number" at bounding box center [356, 214] width 145 height 14
click at [272, 299] on icon at bounding box center [276, 300] width 8 height 8
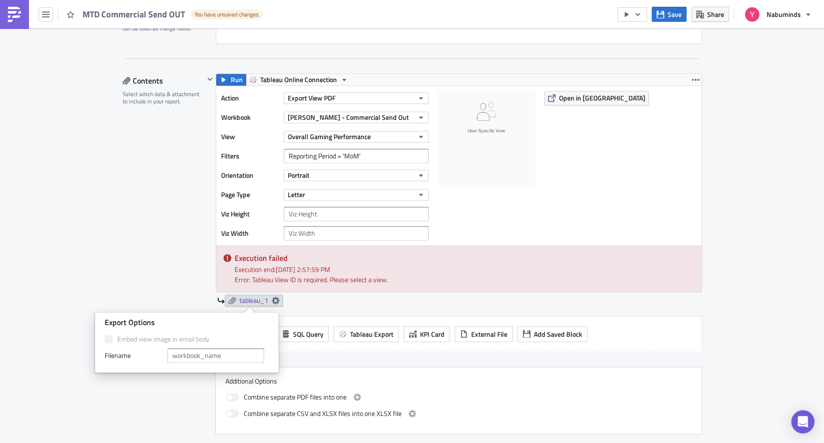
click at [155, 178] on div "Contents Select which data & attachment to include in your report." at bounding box center [164, 253] width 82 height 361
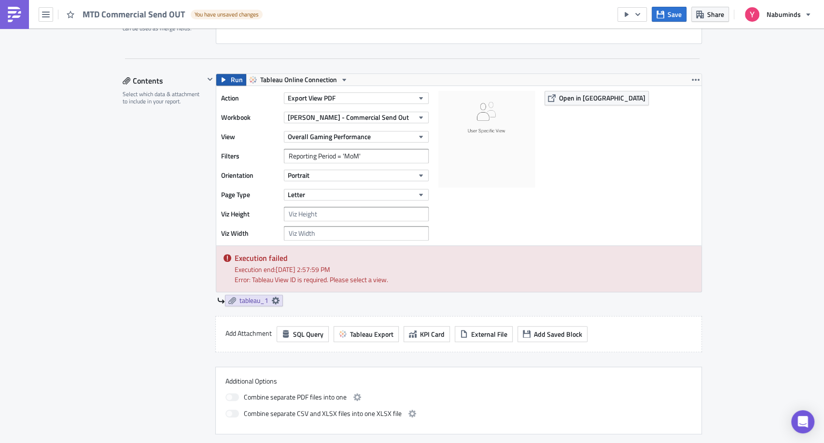
click at [225, 74] on button "Run" at bounding box center [231, 80] width 30 height 12
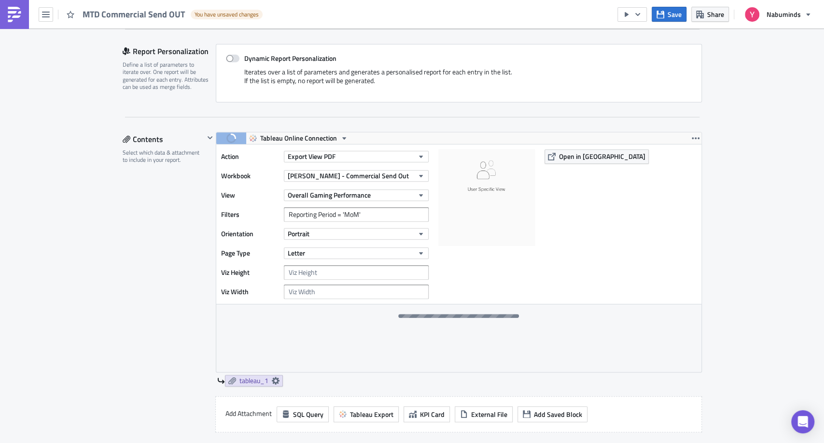
scroll to position [214, 0]
